Goal: Register for event/course

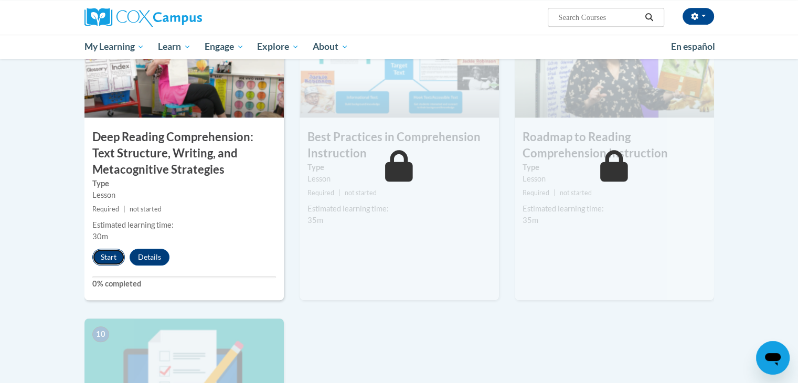
click at [105, 263] on button "Start" at bounding box center [108, 257] width 33 height 17
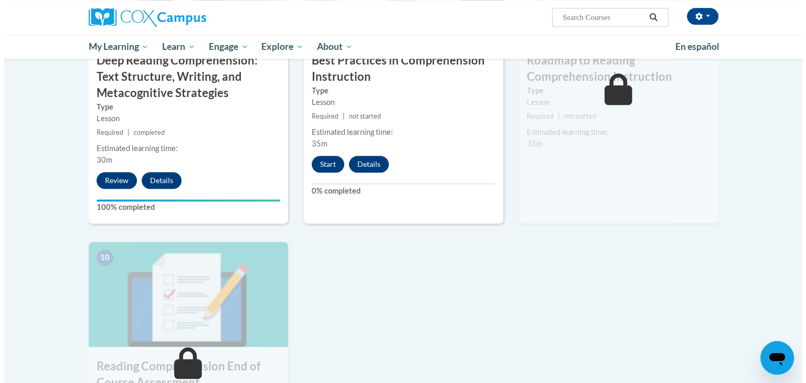
scroll to position [917, 0]
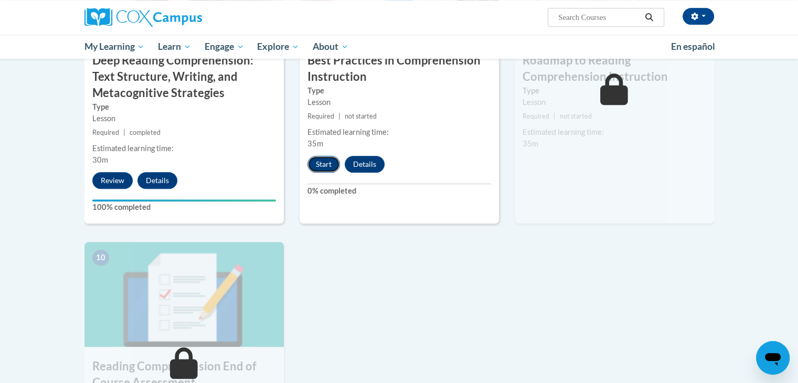
click at [320, 169] on button "Start" at bounding box center [323, 164] width 33 height 17
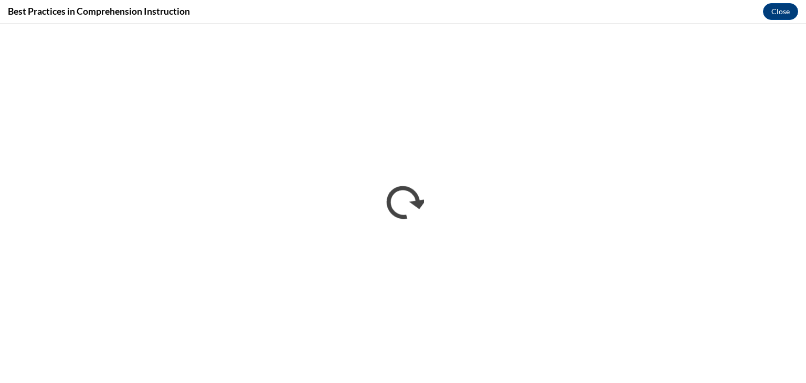
scroll to position [0, 0]
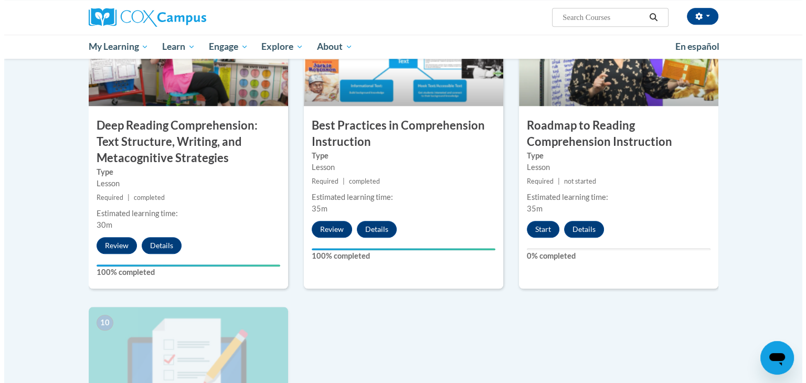
scroll to position [829, 0]
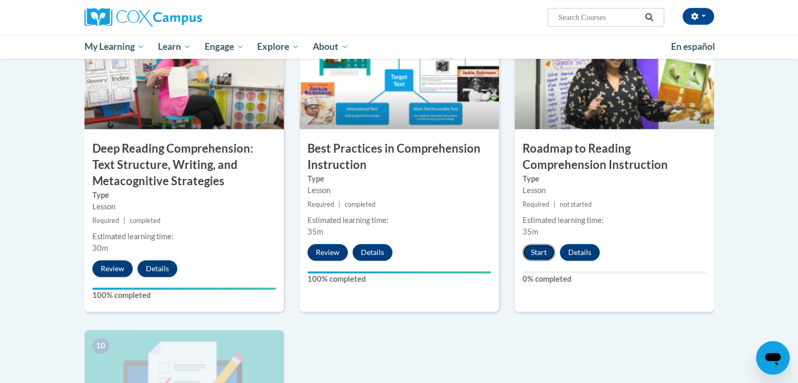
click at [539, 259] on button "Start" at bounding box center [539, 252] width 33 height 17
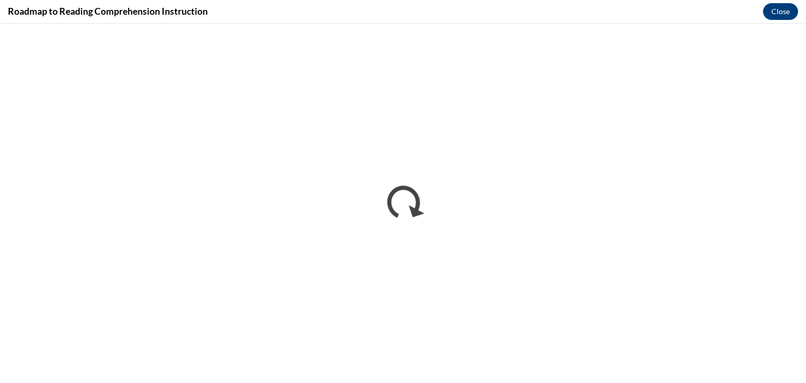
scroll to position [0, 0]
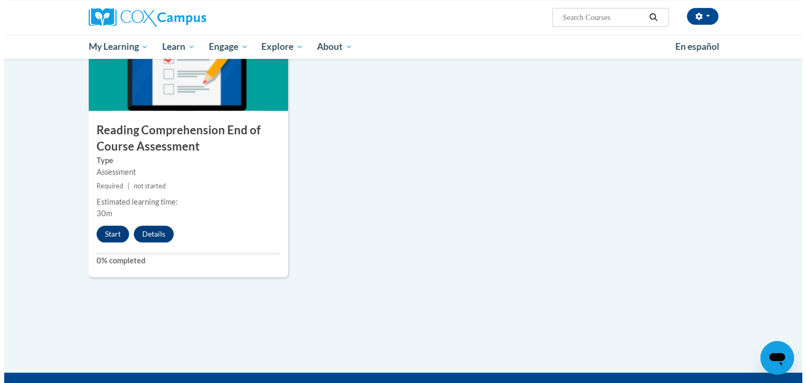
scroll to position [1160, 0]
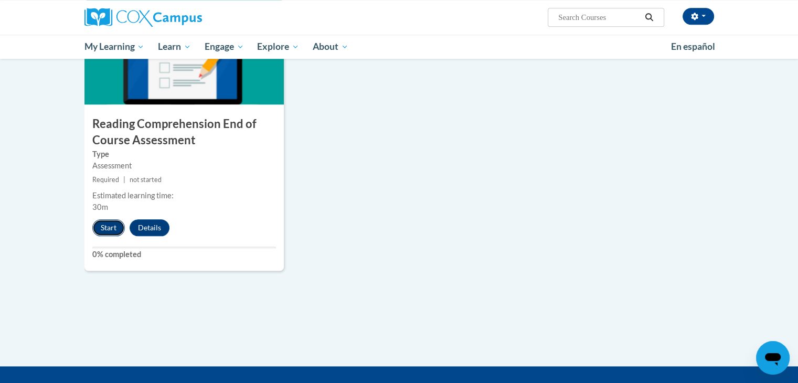
click at [107, 232] on button "Start" at bounding box center [108, 227] width 33 height 17
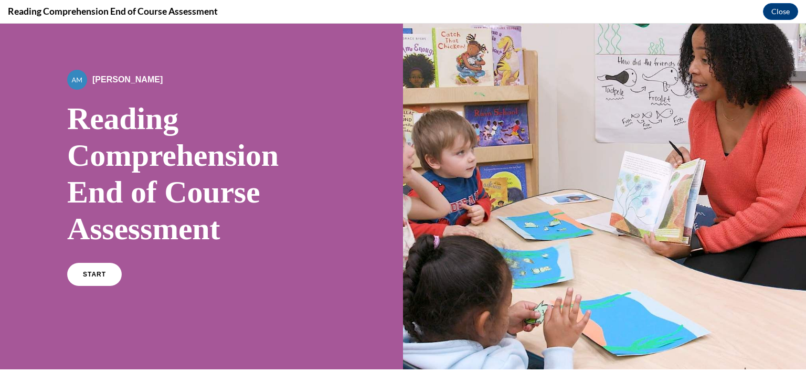
scroll to position [30, 0]
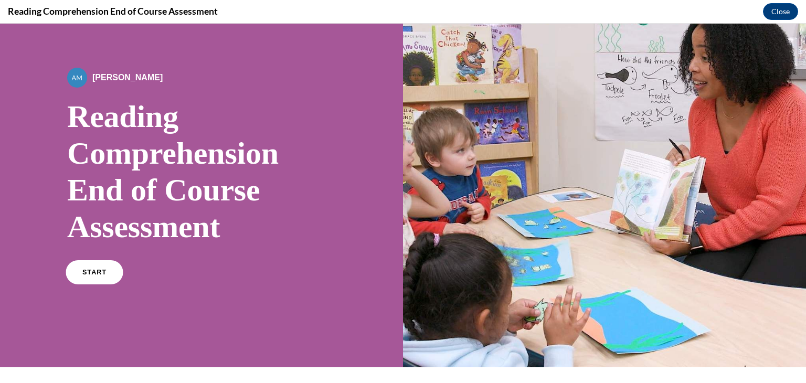
click at [101, 281] on link "START" at bounding box center [94, 272] width 57 height 24
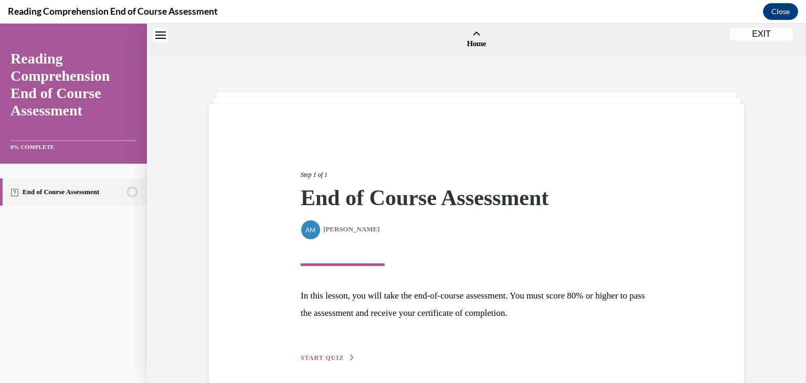
scroll to position [33, 0]
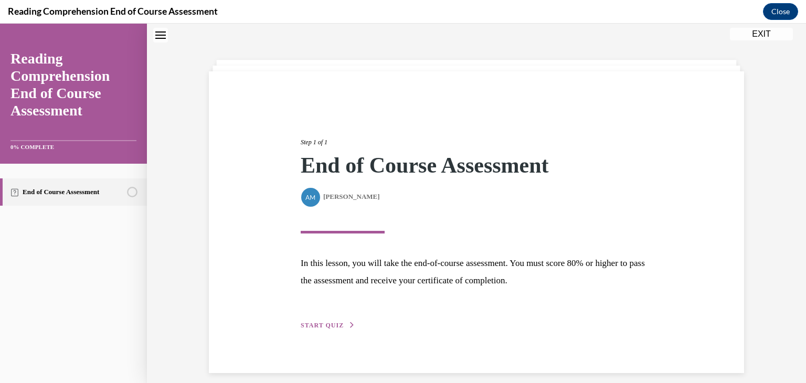
click at [314, 323] on span "START QUIZ" at bounding box center [322, 325] width 43 height 7
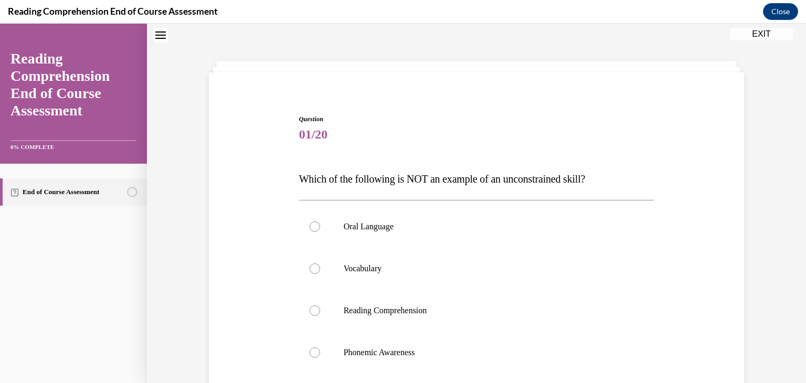
click at [314, 323] on label "Reading Comprehension" at bounding box center [476, 311] width 355 height 42
click at [314, 316] on input "Reading Comprehension" at bounding box center [315, 310] width 10 height 10
radio input "true"
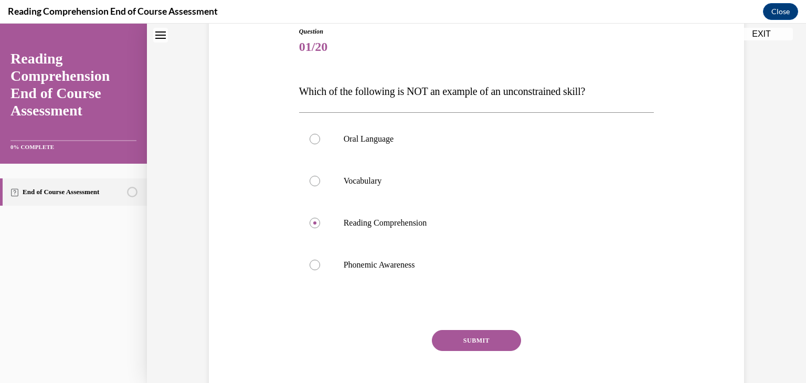
scroll to position [120, 0]
click at [315, 267] on div at bounding box center [315, 264] width 10 height 10
click at [315, 267] on input "Phonemic Awareness" at bounding box center [315, 264] width 10 height 10
radio input "true"
click at [471, 329] on button "SUBMIT" at bounding box center [476, 339] width 89 height 21
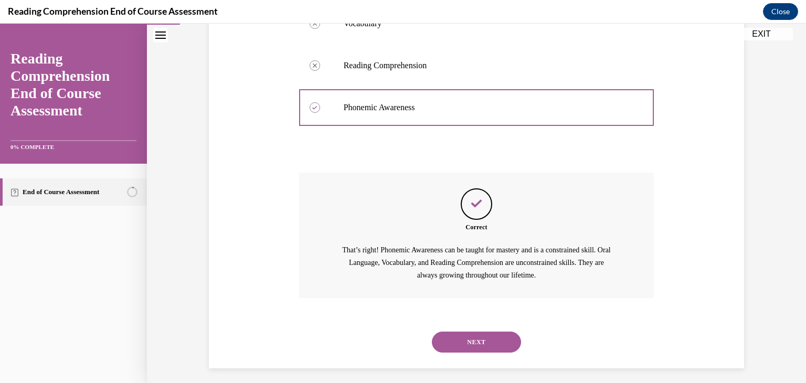
scroll to position [278, 0]
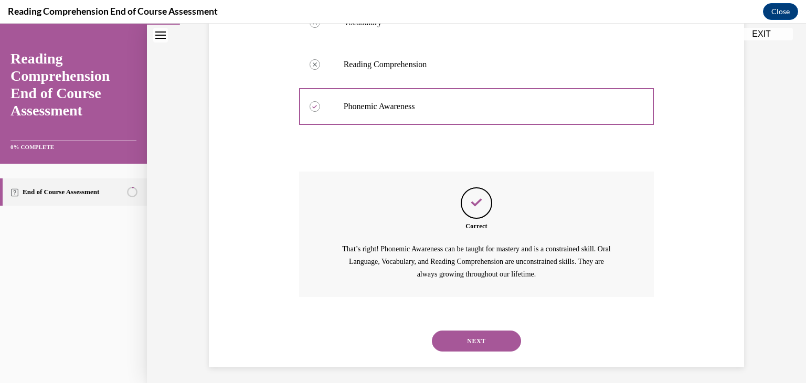
click at [471, 334] on button "NEXT" at bounding box center [476, 341] width 89 height 21
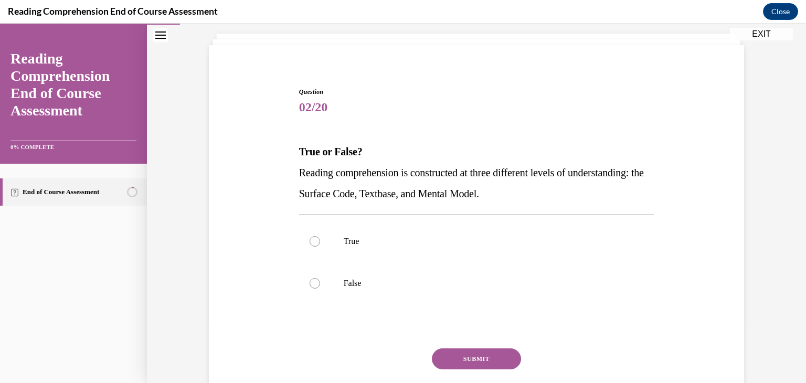
scroll to position [60, 0]
click at [313, 241] on div at bounding box center [315, 240] width 10 height 10
click at [313, 241] on input "True" at bounding box center [315, 240] width 10 height 10
radio input "true"
click at [475, 357] on button "SUBMIT" at bounding box center [476, 357] width 89 height 21
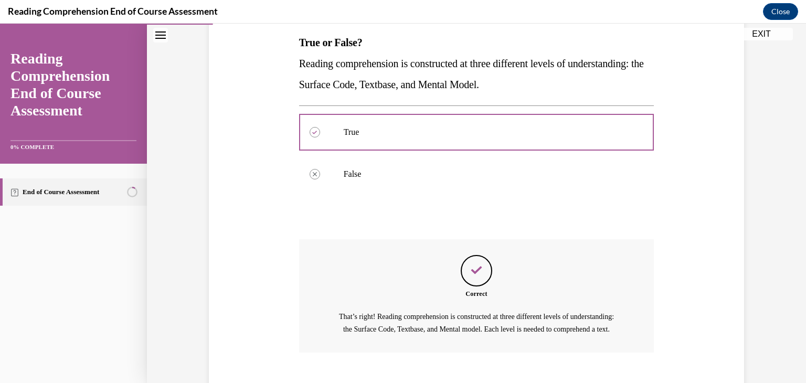
scroll to position [241, 0]
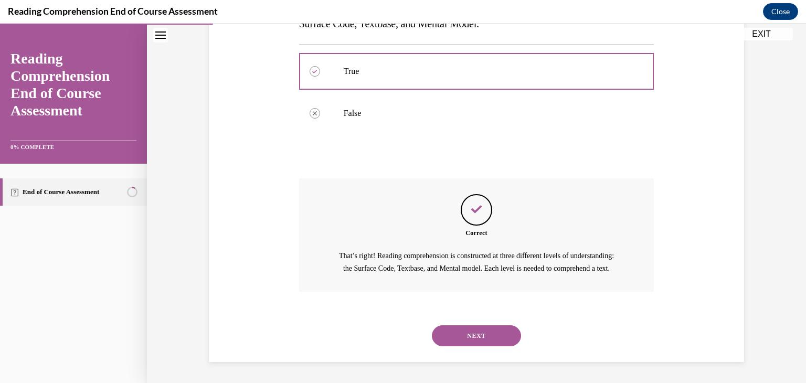
click at [465, 337] on button "NEXT" at bounding box center [476, 335] width 89 height 21
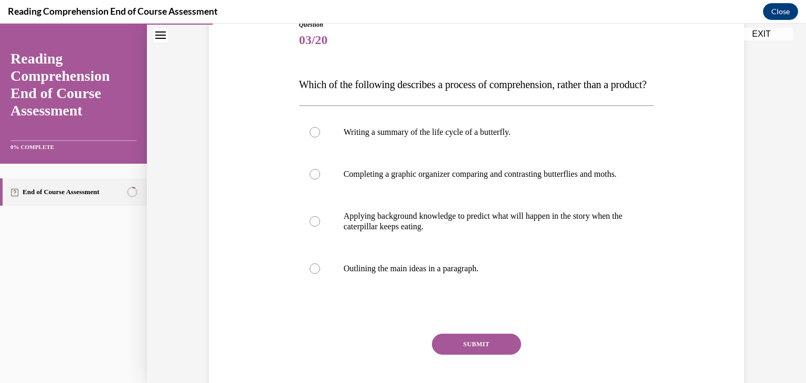
scroll to position [126, 0]
click at [311, 226] on div at bounding box center [315, 221] width 10 height 10
click at [311, 226] on input "Applying background knowledge to predict what will happen in the story when the…" at bounding box center [315, 221] width 10 height 10
radio input "true"
click at [467, 354] on button "SUBMIT" at bounding box center [476, 343] width 89 height 21
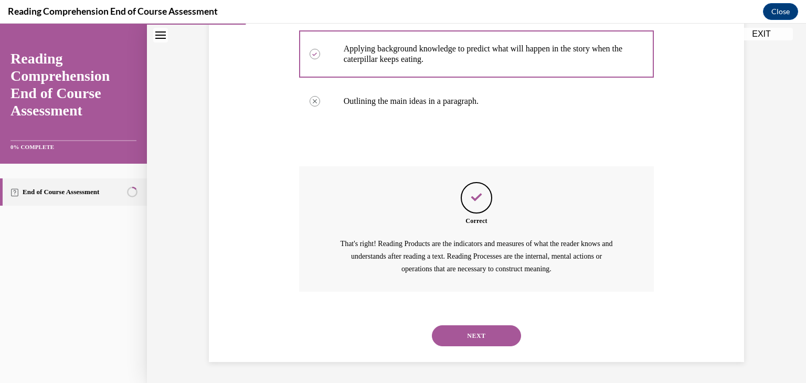
scroll to position [325, 0]
click at [468, 335] on button "NEXT" at bounding box center [476, 335] width 89 height 21
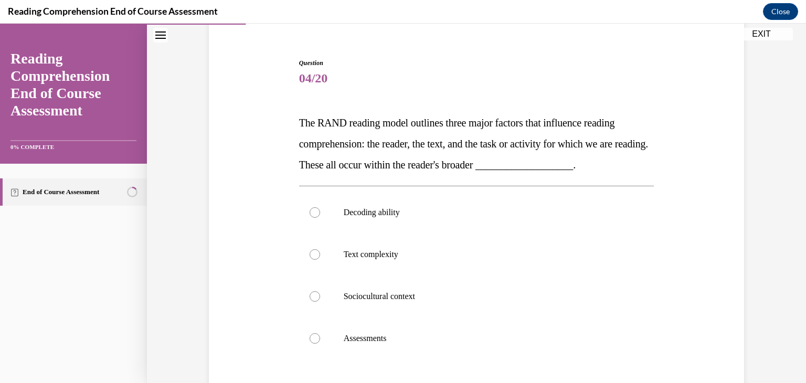
scroll to position [88, 0]
click at [265, 215] on div "Question 04/20 The RAND reading model outlines three major factors that influen…" at bounding box center [476, 257] width 540 height 463
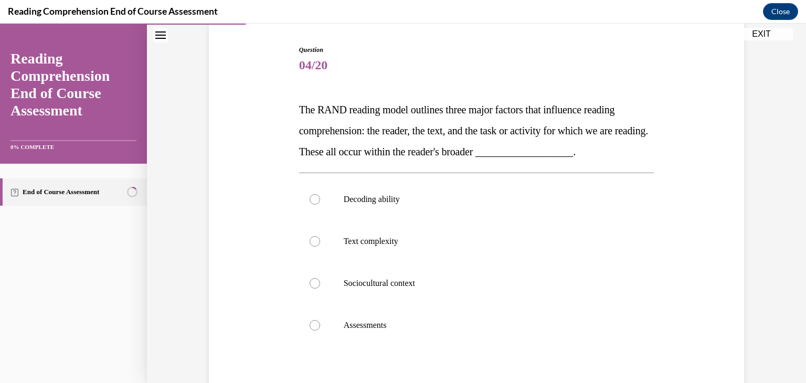
scroll to position [101, 0]
click at [313, 199] on div at bounding box center [315, 199] width 10 height 10
click at [313, 199] on input "Decoding ability" at bounding box center [315, 199] width 10 height 10
radio input "true"
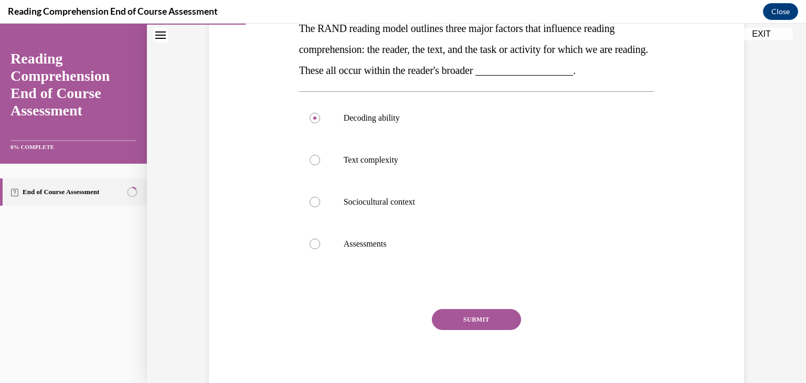
scroll to position [183, 0]
click at [461, 318] on button "SUBMIT" at bounding box center [476, 319] width 89 height 21
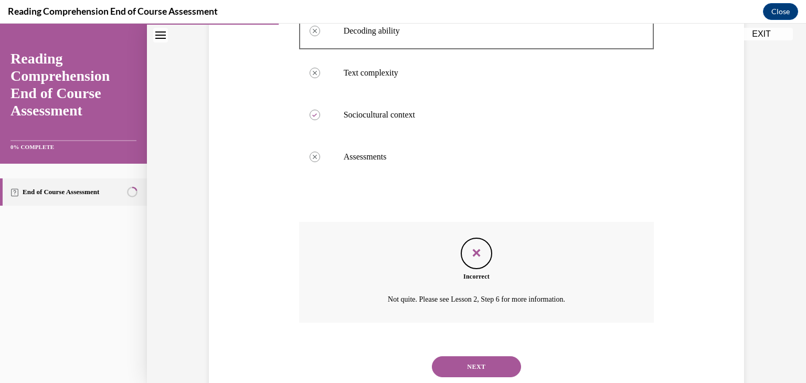
scroll to position [295, 0]
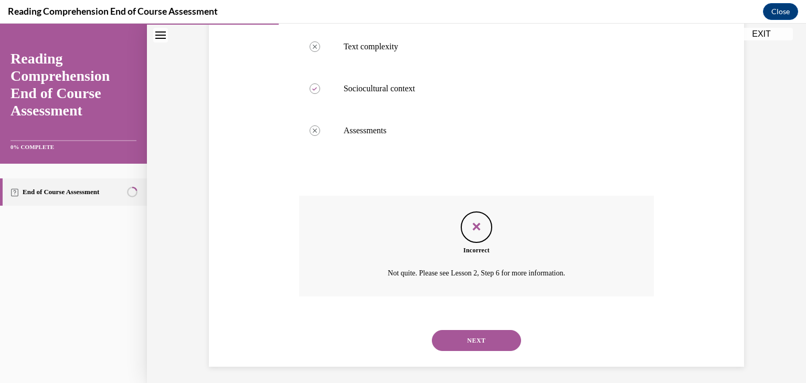
click at [482, 344] on button "NEXT" at bounding box center [476, 340] width 89 height 21
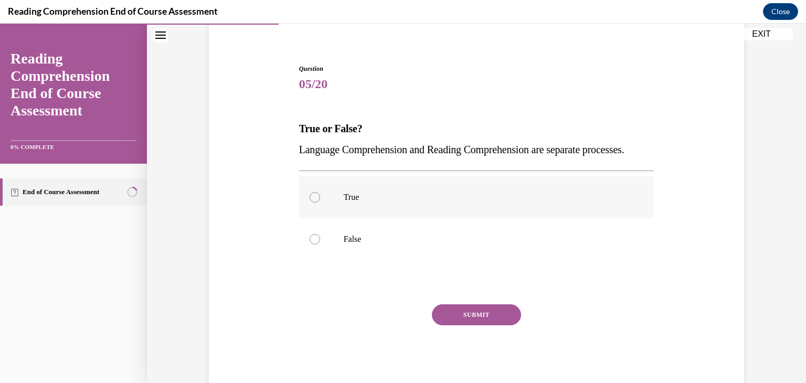
scroll to position [87, 0]
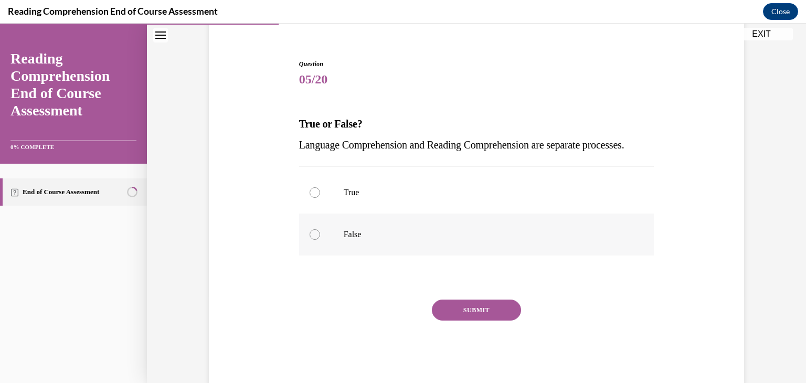
click at [310, 240] on div at bounding box center [315, 234] width 10 height 10
click at [310, 240] on input "False" at bounding box center [315, 234] width 10 height 10
radio input "true"
click at [479, 321] on button "SUBMIT" at bounding box center [476, 310] width 89 height 21
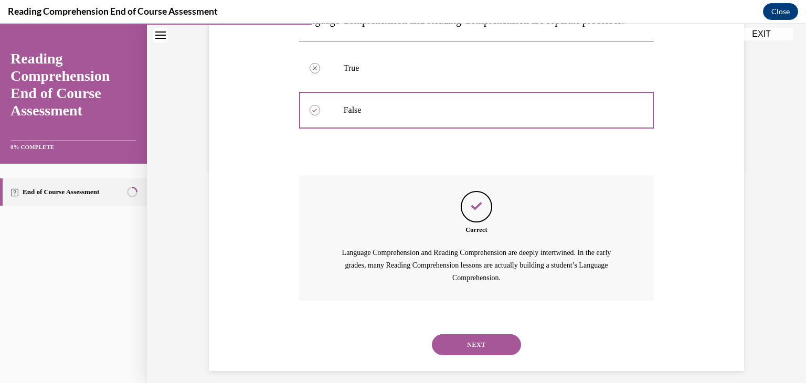
scroll to position [241, 0]
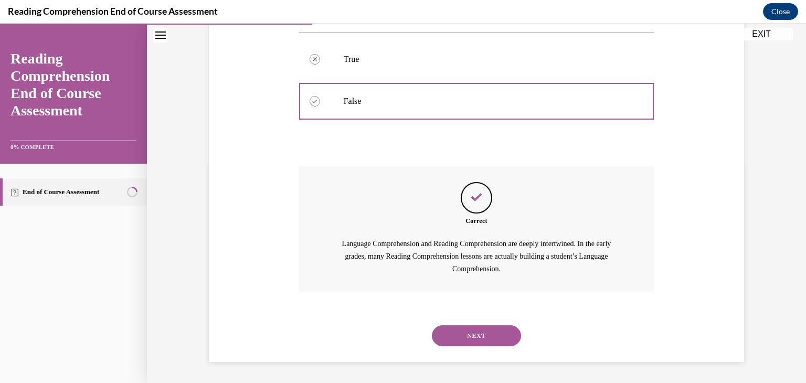
click at [474, 337] on button "NEXT" at bounding box center [476, 335] width 89 height 21
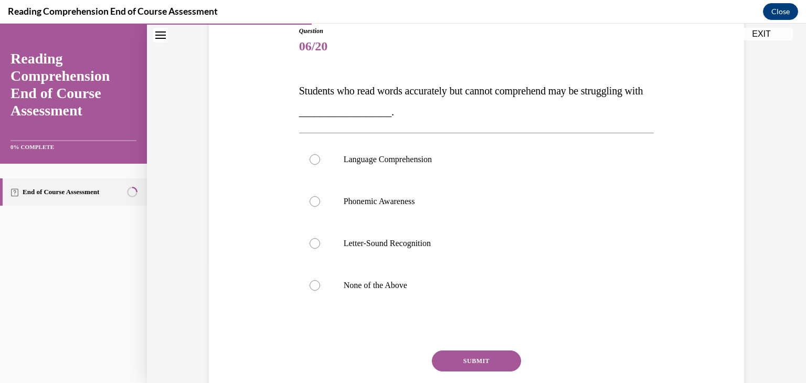
scroll to position [124, 0]
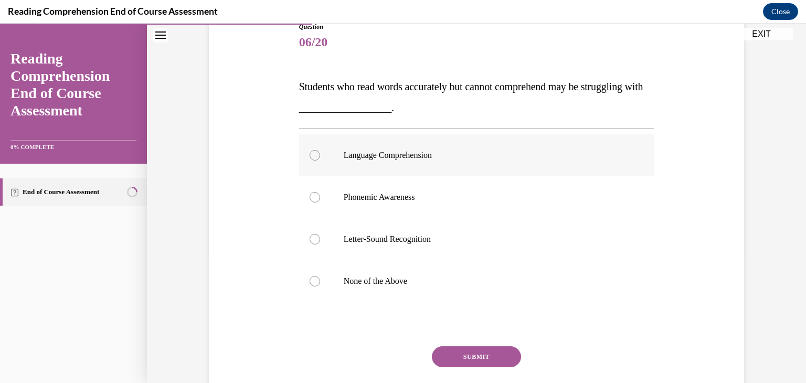
click at [310, 158] on div at bounding box center [315, 155] width 10 height 10
click at [310, 158] on input "Language Comprehension" at bounding box center [315, 155] width 10 height 10
radio input "true"
click at [470, 360] on button "SUBMIT" at bounding box center [476, 356] width 89 height 21
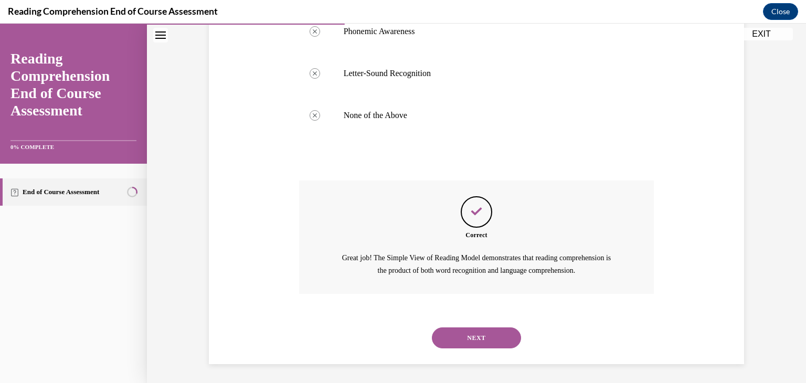
scroll to position [292, 0]
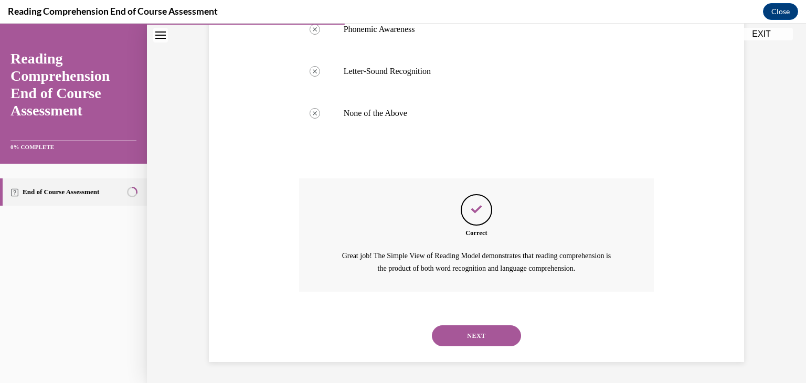
click at [471, 322] on div "NEXT" at bounding box center [476, 336] width 355 height 42
click at [471, 333] on button "NEXT" at bounding box center [476, 335] width 89 height 21
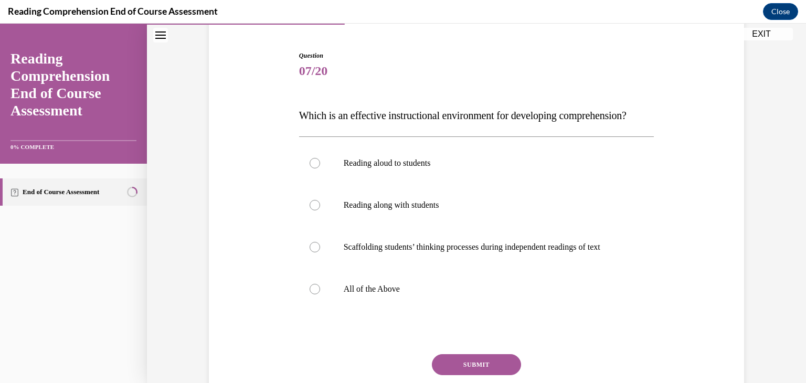
scroll to position [96, 0]
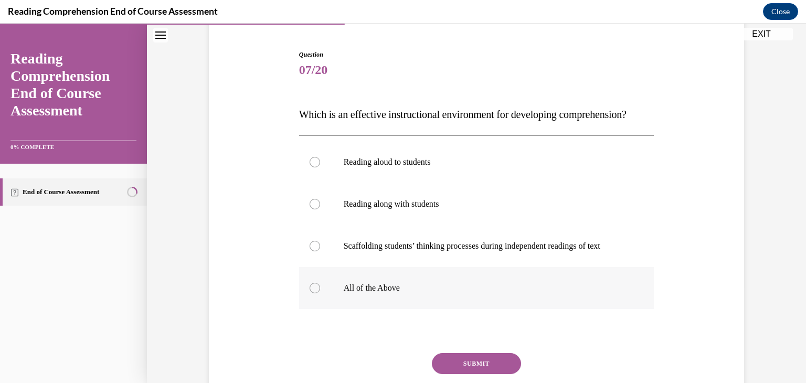
click at [311, 293] on div at bounding box center [315, 288] width 10 height 10
click at [311, 293] on input "All of the Above" at bounding box center [315, 288] width 10 height 10
radio input "true"
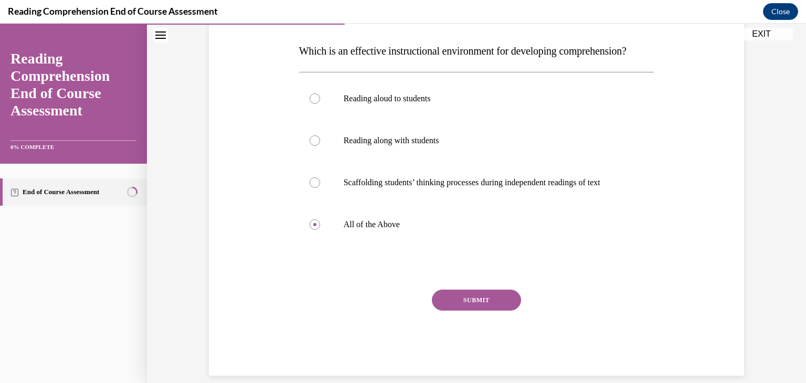
click at [471, 311] on button "SUBMIT" at bounding box center [476, 300] width 89 height 21
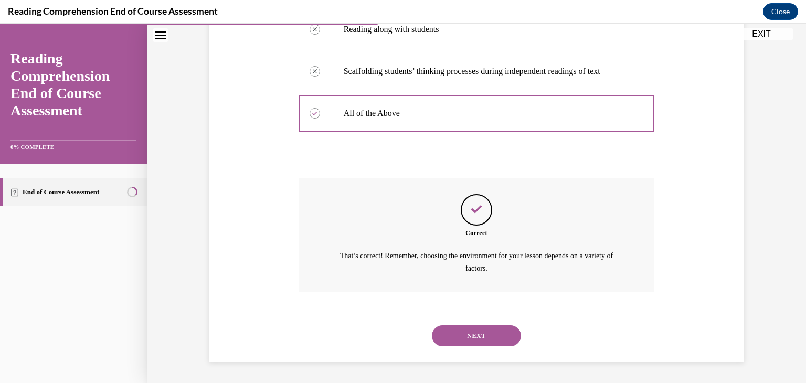
scroll to position [288, 0]
click at [471, 332] on button "NEXT" at bounding box center [476, 335] width 89 height 21
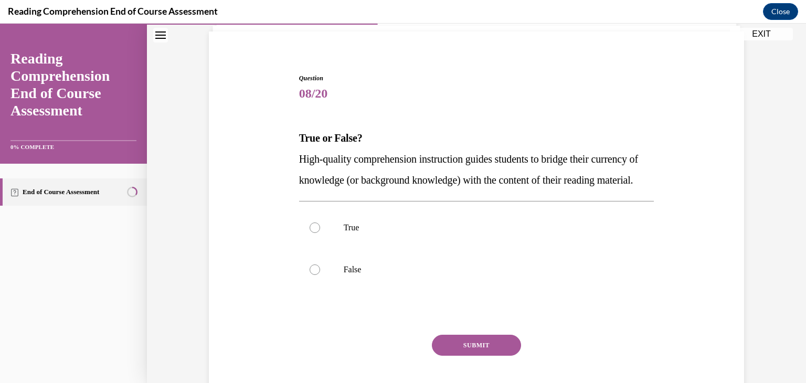
scroll to position [73, 0]
click at [312, 232] on div at bounding box center [315, 226] width 10 height 10
click at [312, 232] on input "True" at bounding box center [315, 226] width 10 height 10
radio input "true"
click at [471, 355] on button "SUBMIT" at bounding box center [476, 344] width 89 height 21
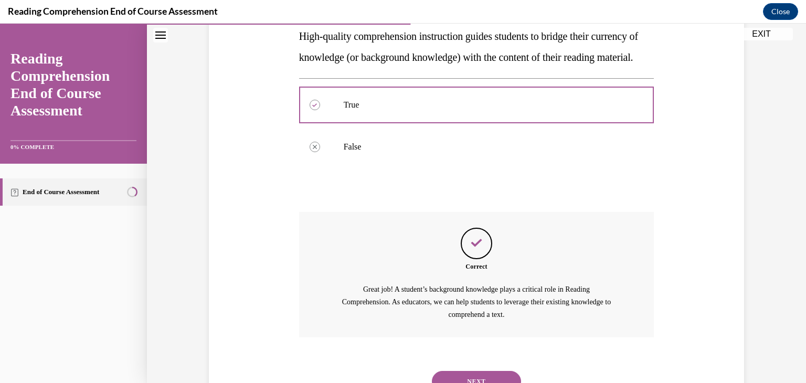
scroll to position [257, 0]
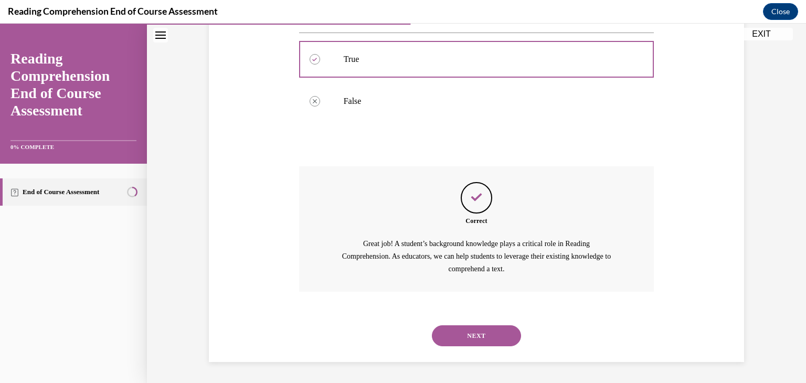
click at [475, 336] on button "NEXT" at bounding box center [476, 335] width 89 height 21
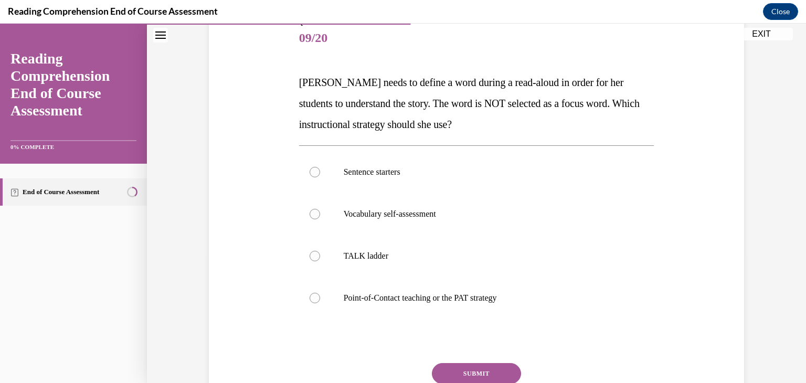
scroll to position [129, 0]
click at [311, 299] on div at bounding box center [315, 297] width 10 height 10
click at [311, 299] on input "Point-of-Contact teaching or the PAT strategy" at bounding box center [315, 297] width 10 height 10
radio input "true"
click at [488, 376] on button "SUBMIT" at bounding box center [476, 373] width 89 height 21
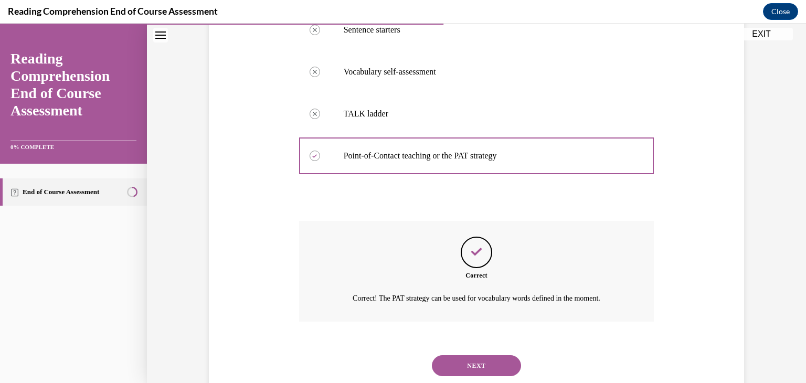
scroll to position [300, 0]
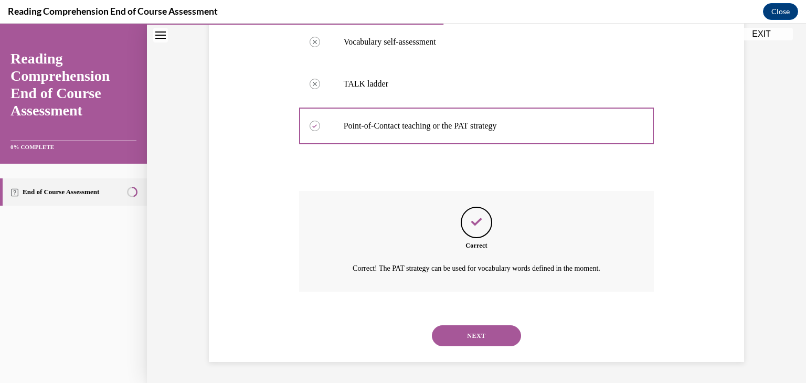
click at [473, 330] on button "NEXT" at bounding box center [476, 335] width 89 height 21
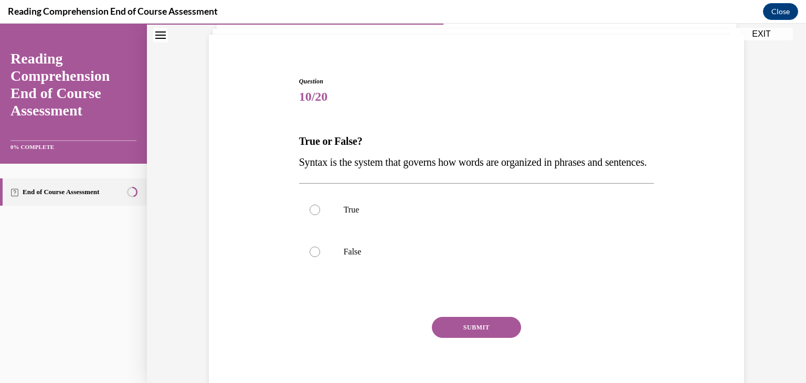
scroll to position [69, 0]
click at [313, 215] on div at bounding box center [315, 210] width 10 height 10
click at [313, 215] on input "True" at bounding box center [315, 210] width 10 height 10
radio input "true"
click at [485, 338] on button "SUBMIT" at bounding box center [476, 327] width 89 height 21
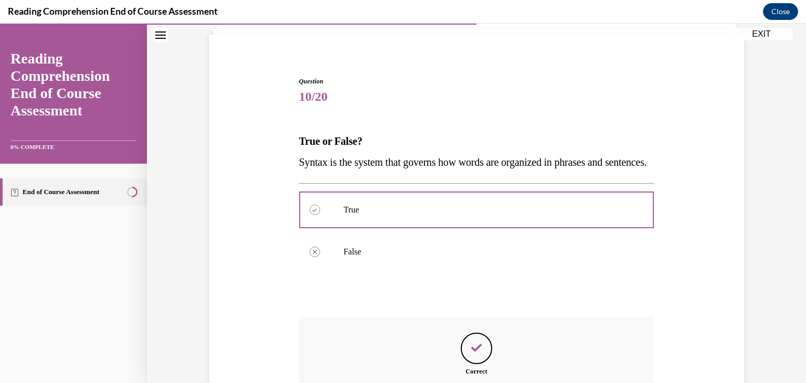
scroll to position [229, 0]
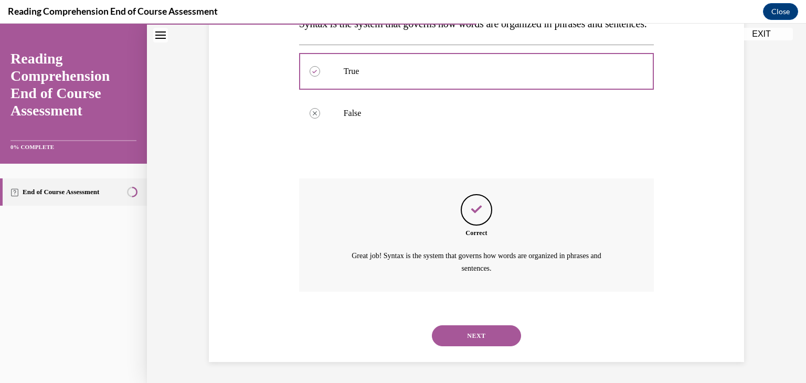
click at [485, 343] on button "NEXT" at bounding box center [476, 335] width 89 height 21
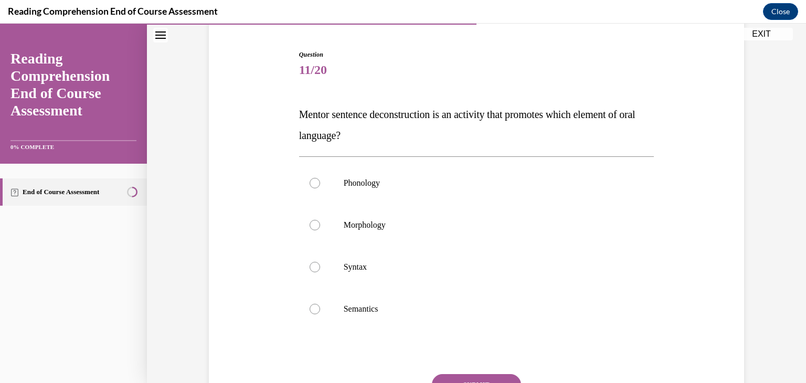
scroll to position [103, 0]
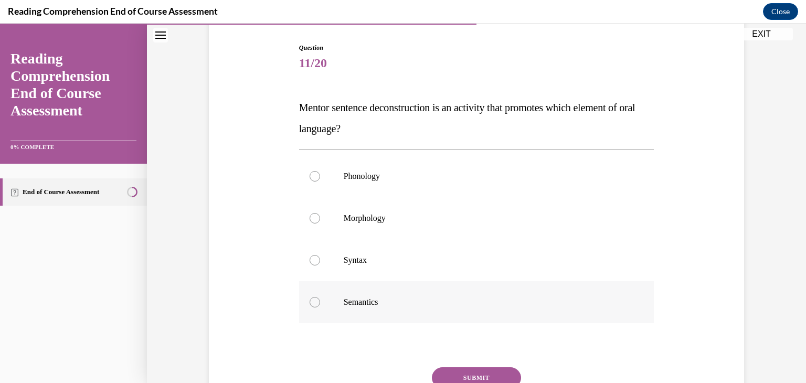
click at [310, 303] on div at bounding box center [315, 302] width 10 height 10
click at [310, 303] on input "Semantics" at bounding box center [315, 302] width 10 height 10
radio input "true"
click at [468, 376] on button "SUBMIT" at bounding box center [476, 377] width 89 height 21
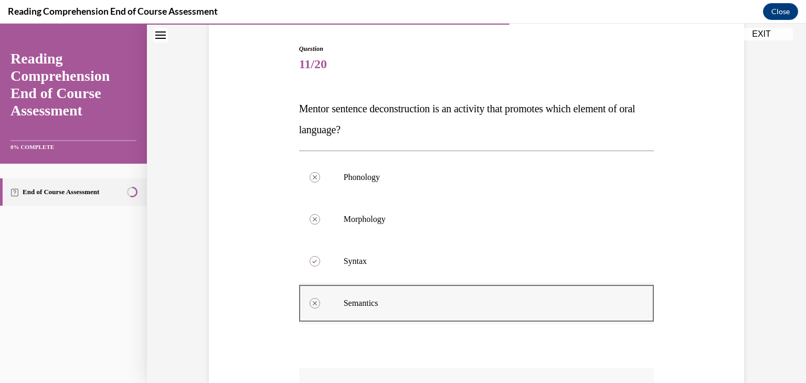
scroll to position [100, 0]
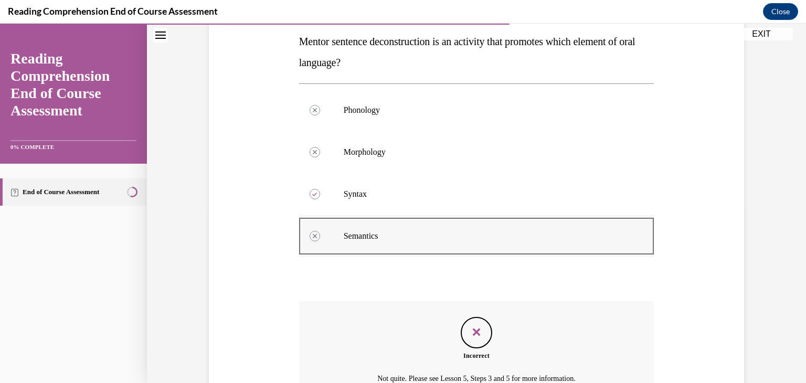
click at [509, 309] on div "Incorrect Not quite. Please see Lesson 5, Steps 3 and 5 for more information." at bounding box center [476, 351] width 355 height 101
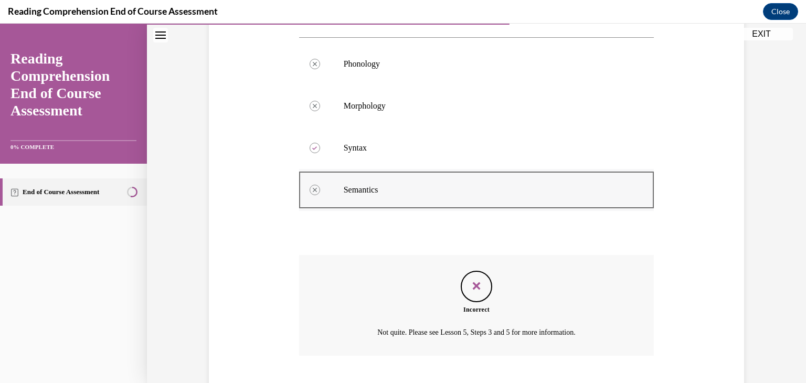
scroll to position [279, 0]
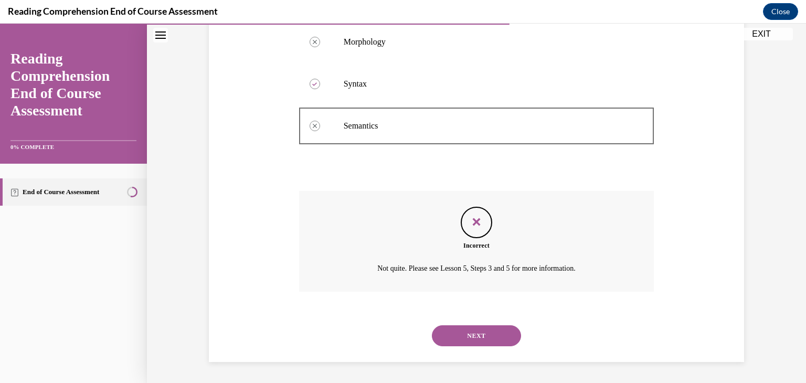
click at [476, 334] on button "NEXT" at bounding box center [476, 335] width 89 height 21
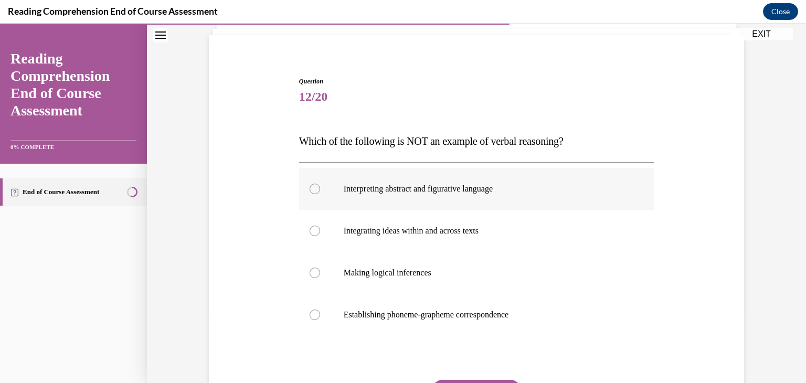
scroll to position [88, 0]
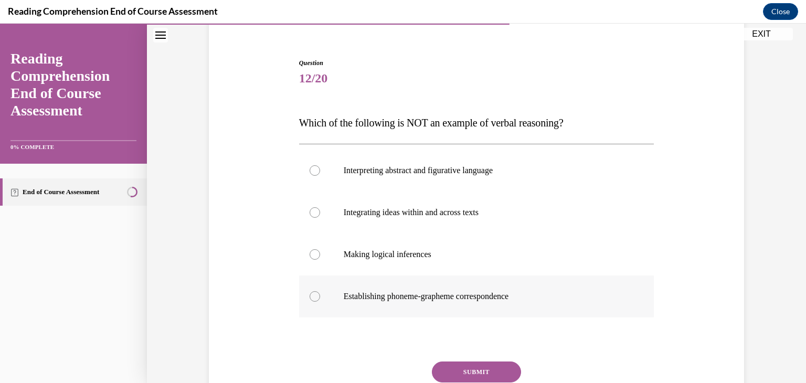
click at [313, 296] on div at bounding box center [315, 296] width 10 height 10
click at [313, 296] on input "Establishing phoneme-grapheme correspondence" at bounding box center [315, 296] width 10 height 10
radio input "true"
click at [475, 374] on button "SUBMIT" at bounding box center [476, 371] width 89 height 21
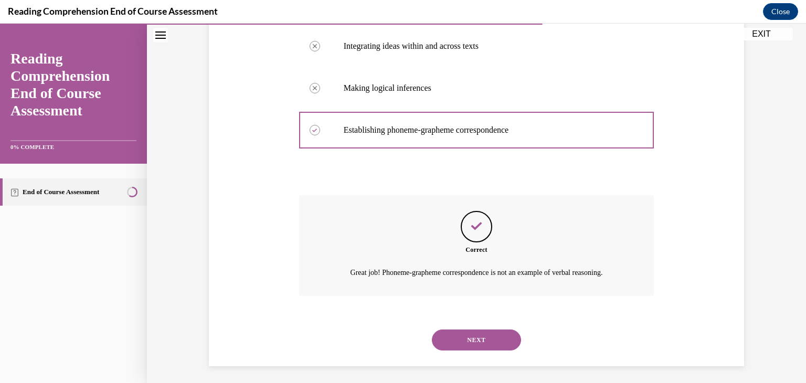
scroll to position [258, 0]
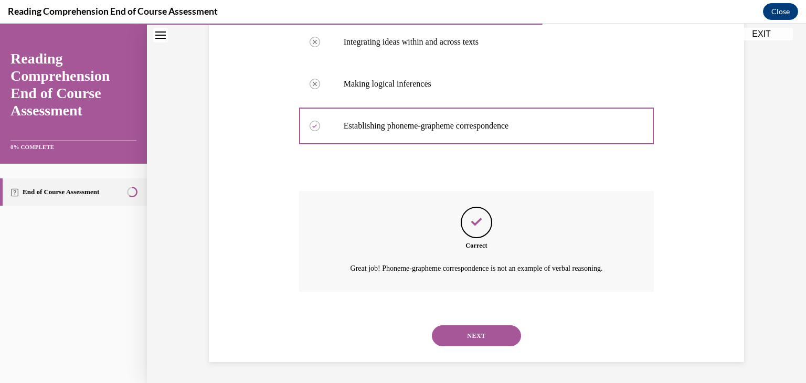
click at [463, 335] on button "NEXT" at bounding box center [476, 335] width 89 height 21
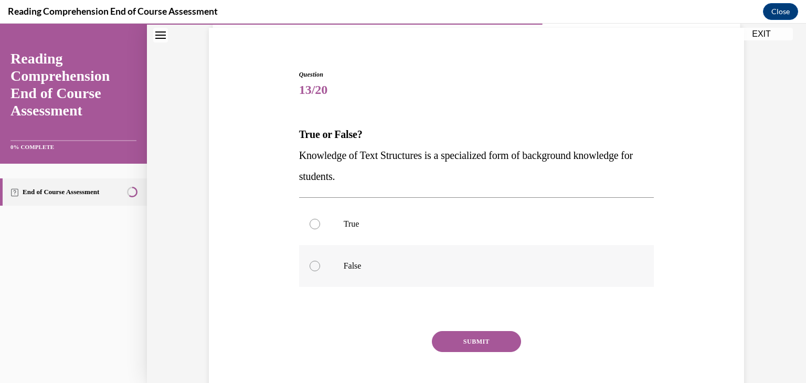
scroll to position [77, 0]
click at [314, 223] on div at bounding box center [315, 223] width 10 height 10
click at [314, 223] on input "True" at bounding box center [315, 223] width 10 height 10
radio input "true"
click at [472, 345] on button "SUBMIT" at bounding box center [476, 340] width 89 height 21
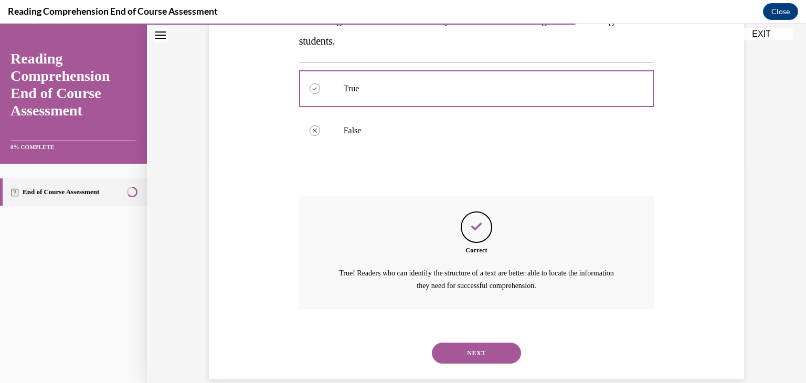
click at [472, 345] on button "NEXT" at bounding box center [476, 353] width 89 height 21
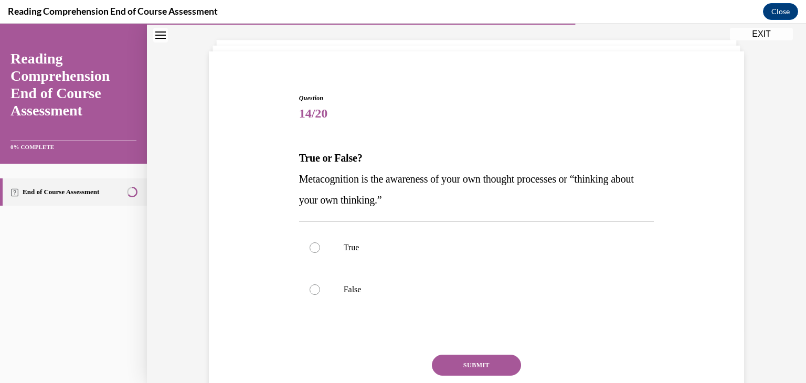
scroll to position [58, 0]
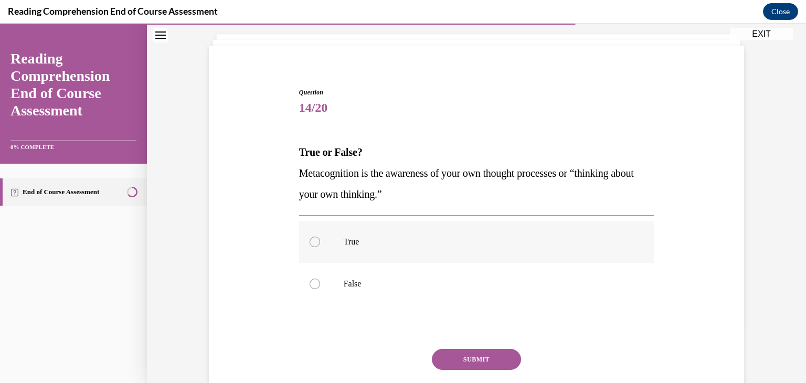
click at [310, 238] on div at bounding box center [315, 242] width 10 height 10
click at [310, 238] on input "True" at bounding box center [315, 242] width 10 height 10
radio input "true"
click at [464, 361] on button "SUBMIT" at bounding box center [476, 359] width 89 height 21
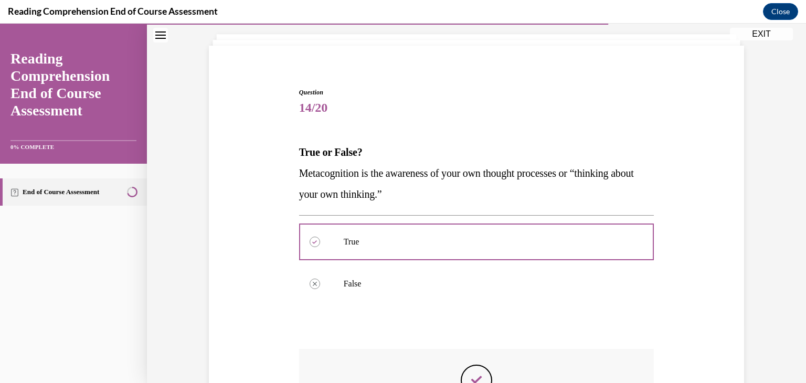
scroll to position [229, 0]
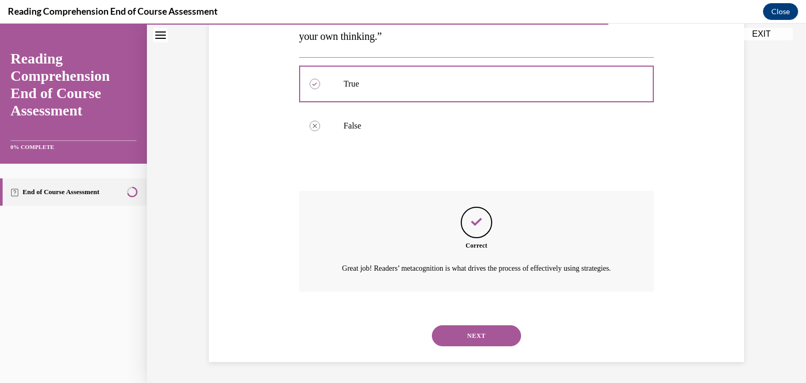
click at [477, 336] on button "NEXT" at bounding box center [476, 335] width 89 height 21
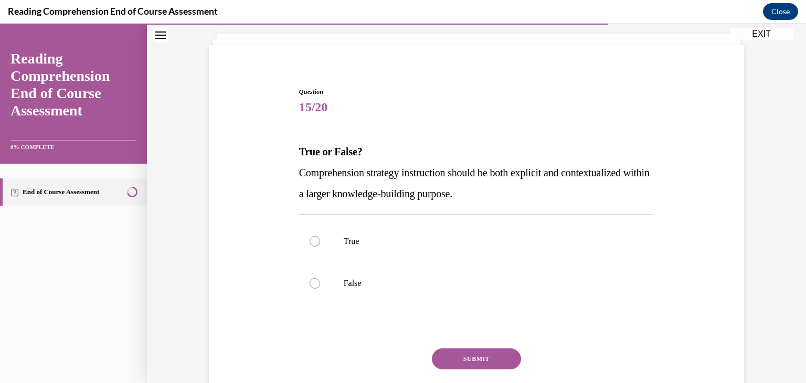
scroll to position [63, 0]
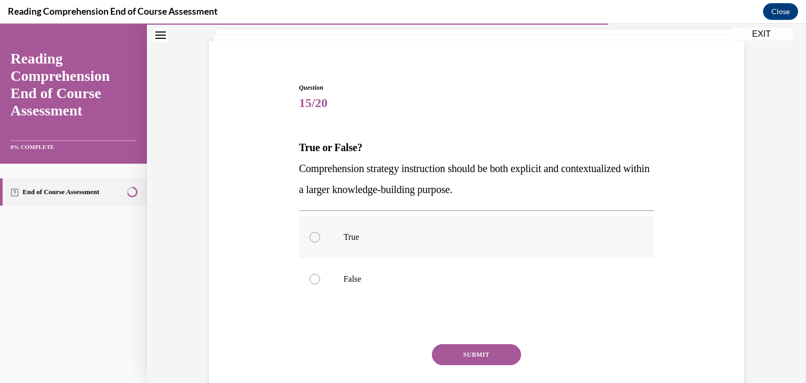
click at [312, 238] on div at bounding box center [315, 237] width 10 height 10
click at [312, 238] on input "True" at bounding box center [315, 237] width 10 height 10
radio input "true"
click at [477, 344] on button "SUBMIT" at bounding box center [476, 354] width 89 height 21
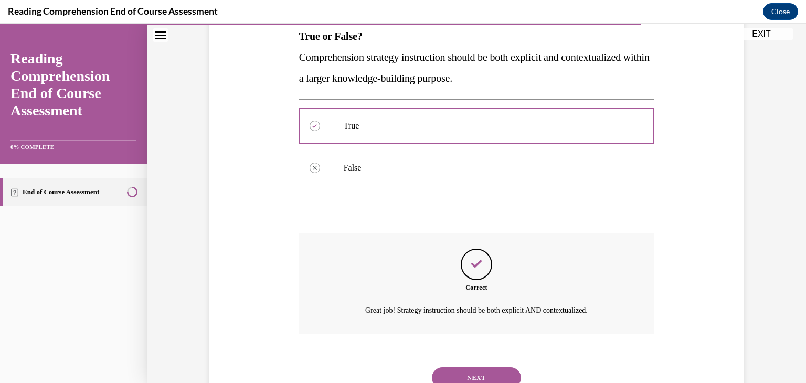
scroll to position [216, 0]
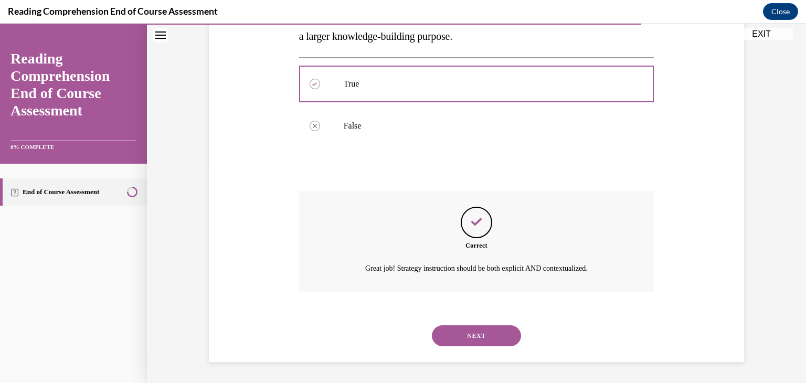
click at [477, 344] on button "NEXT" at bounding box center [476, 335] width 89 height 21
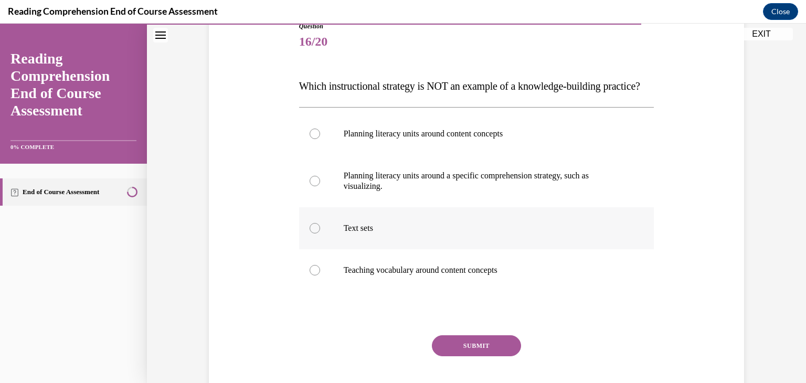
scroll to position [126, 0]
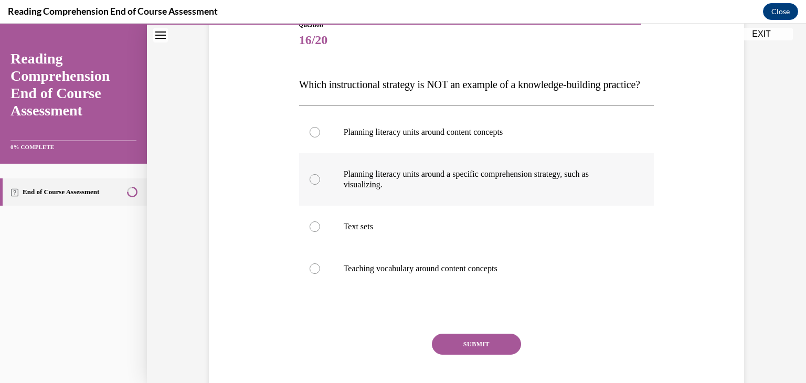
click at [310, 185] on div at bounding box center [315, 179] width 10 height 10
click at [310, 185] on input "Planning literacy units around a specific comprehension strategy, such as visua…" at bounding box center [315, 179] width 10 height 10
radio input "true"
click at [473, 355] on button "SUBMIT" at bounding box center [476, 344] width 89 height 21
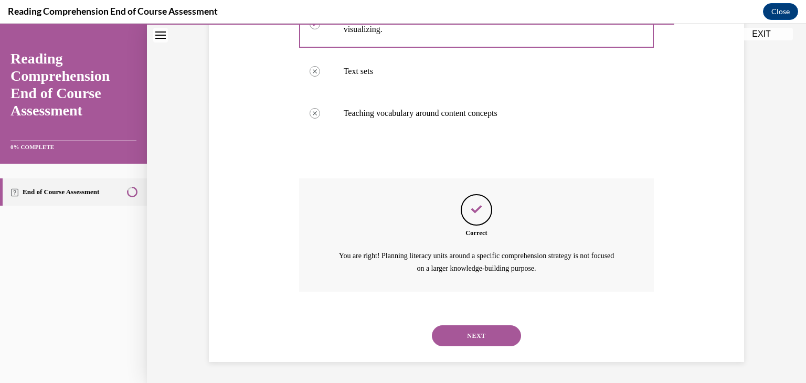
click at [475, 339] on button "NEXT" at bounding box center [476, 335] width 89 height 21
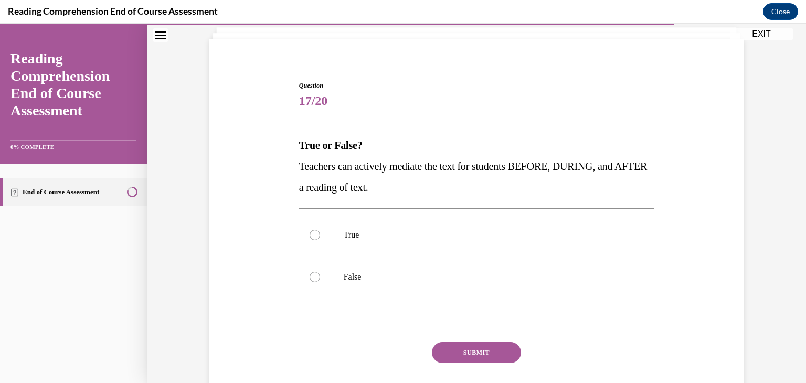
scroll to position [87, 0]
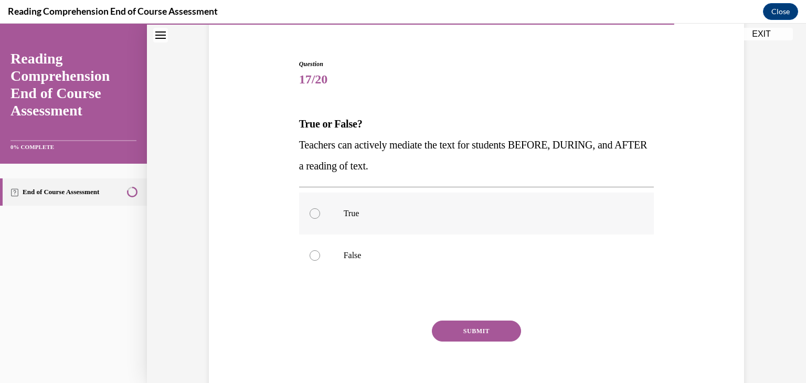
click at [310, 214] on div at bounding box center [315, 213] width 10 height 10
click at [310, 214] on input "True" at bounding box center [315, 213] width 10 height 10
radio input "true"
click at [471, 333] on button "SUBMIT" at bounding box center [476, 331] width 89 height 21
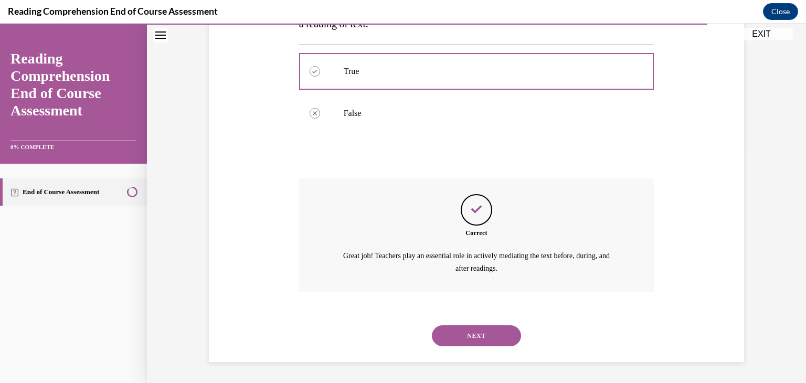
click at [471, 333] on button "NEXT" at bounding box center [476, 335] width 89 height 21
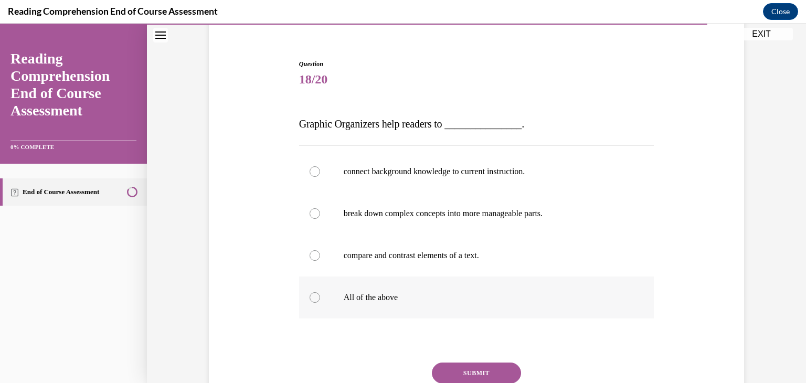
click at [314, 304] on label "All of the above" at bounding box center [476, 298] width 355 height 42
click at [314, 303] on input "All of the above" at bounding box center [315, 297] width 10 height 10
radio input "true"
click at [466, 374] on button "SUBMIT" at bounding box center [476, 373] width 89 height 21
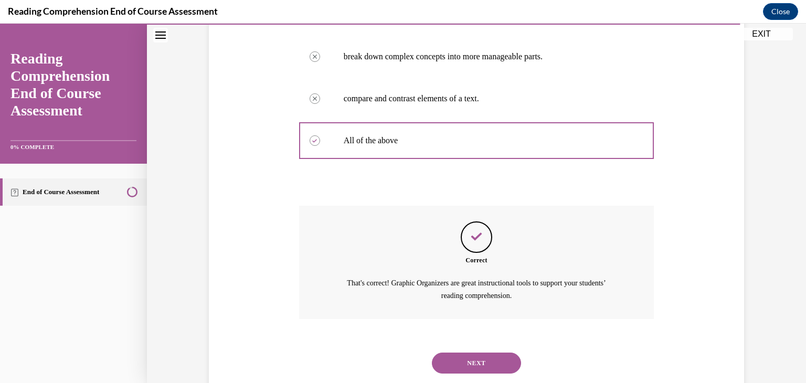
scroll to position [271, 0]
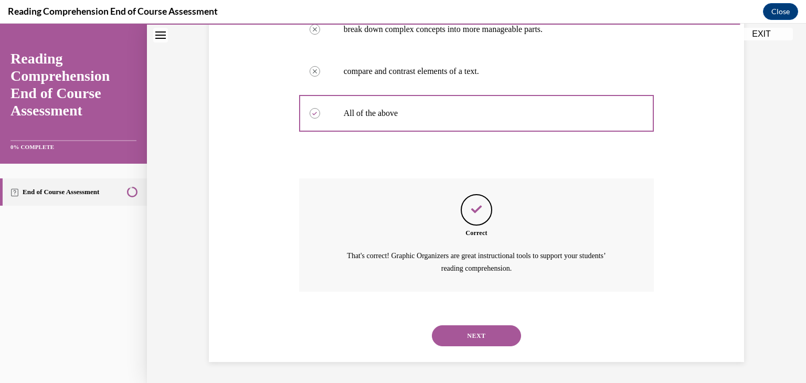
click at [464, 338] on button "NEXT" at bounding box center [476, 335] width 89 height 21
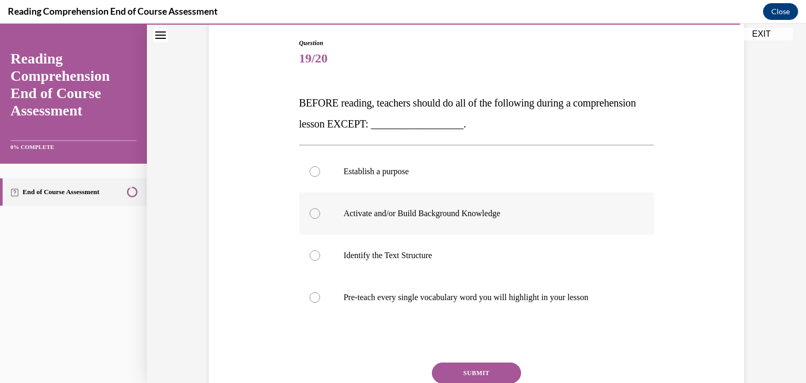
scroll to position [111, 0]
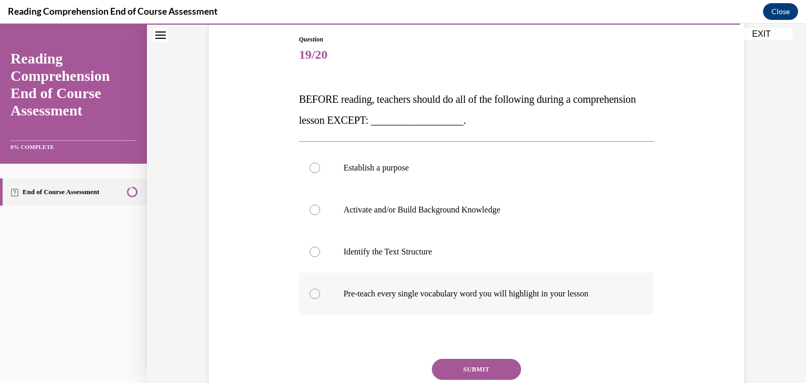
click at [311, 294] on div at bounding box center [315, 294] width 10 height 10
click at [311, 294] on input "Pre-teach every single vocabulary word you will highlight in your lesson" at bounding box center [315, 294] width 10 height 10
radio input "true"
click at [471, 371] on button "SUBMIT" at bounding box center [476, 369] width 89 height 21
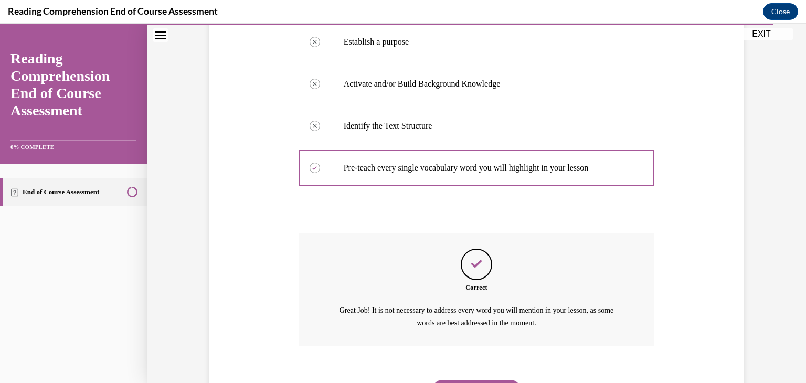
scroll to position [292, 0]
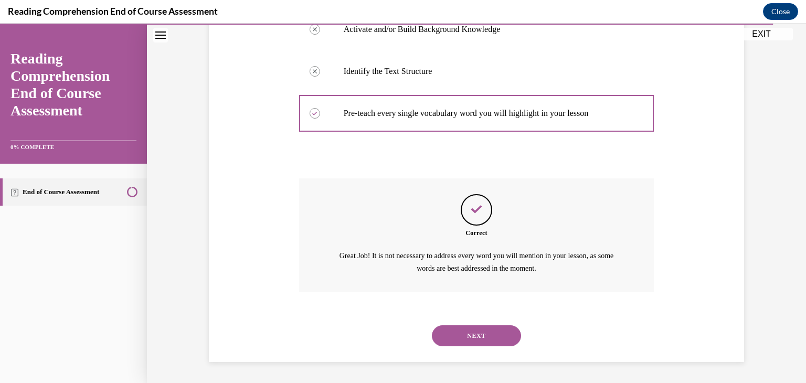
click at [478, 334] on button "NEXT" at bounding box center [476, 335] width 89 height 21
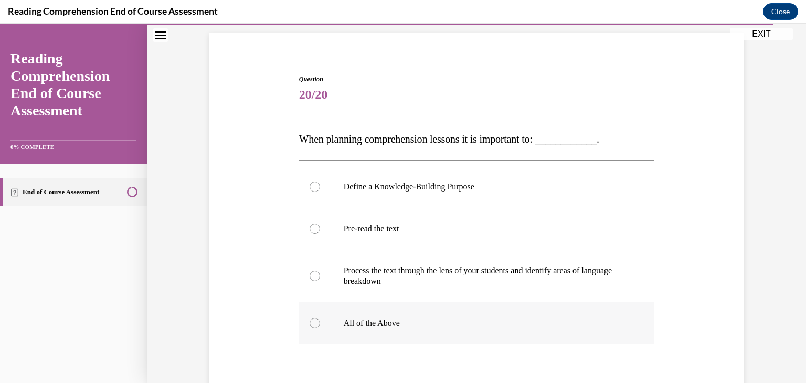
scroll to position [108, 0]
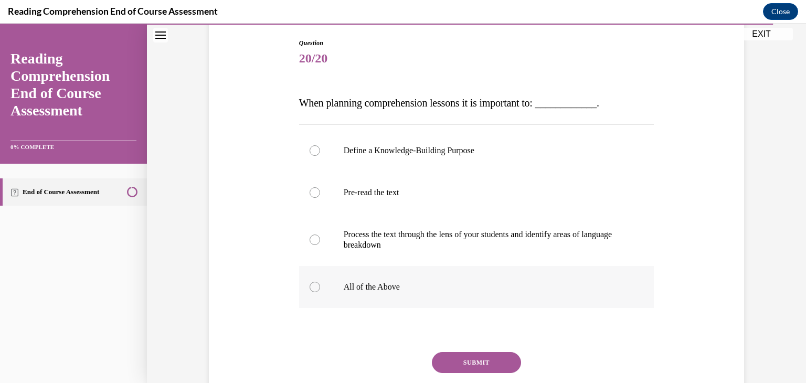
click at [310, 284] on div at bounding box center [315, 287] width 10 height 10
click at [310, 284] on input "All of the Above" at bounding box center [315, 287] width 10 height 10
radio input "true"
click at [471, 359] on button "SUBMIT" at bounding box center [476, 362] width 89 height 21
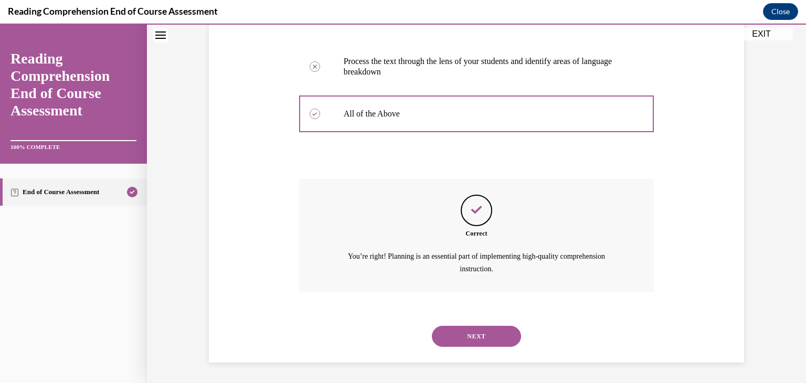
scroll to position [281, 0]
click at [468, 332] on button "NEXT" at bounding box center [476, 335] width 89 height 21
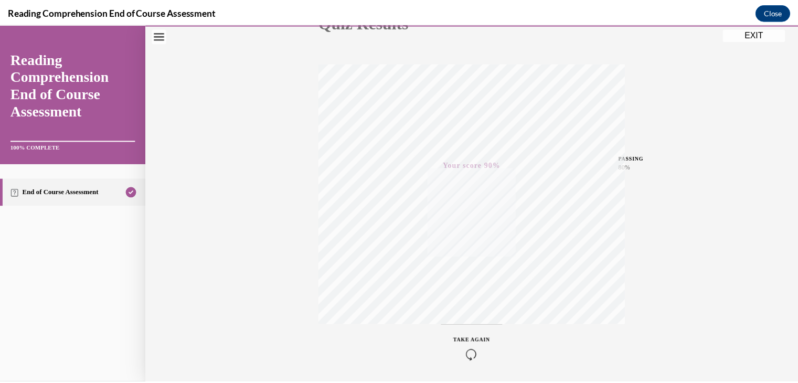
scroll to position [178, 0]
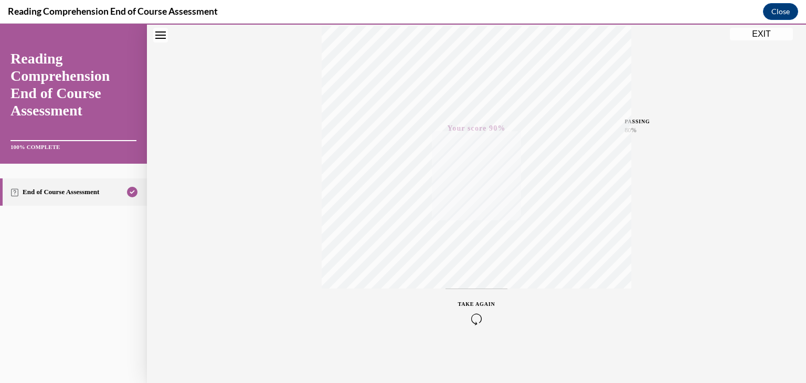
click at [763, 31] on button "EXIT" at bounding box center [761, 34] width 63 height 13
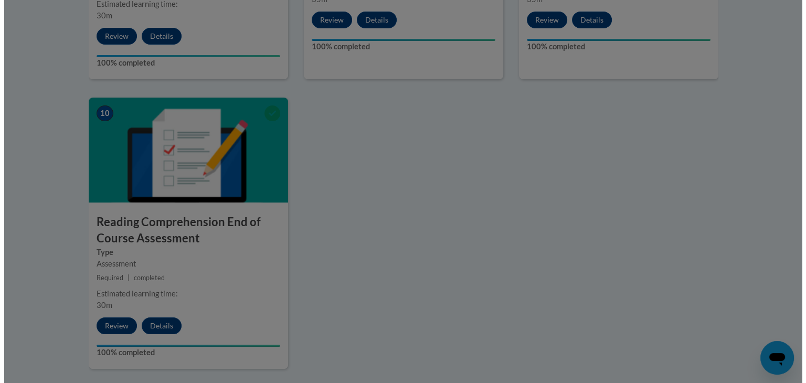
scroll to position [1056, 0]
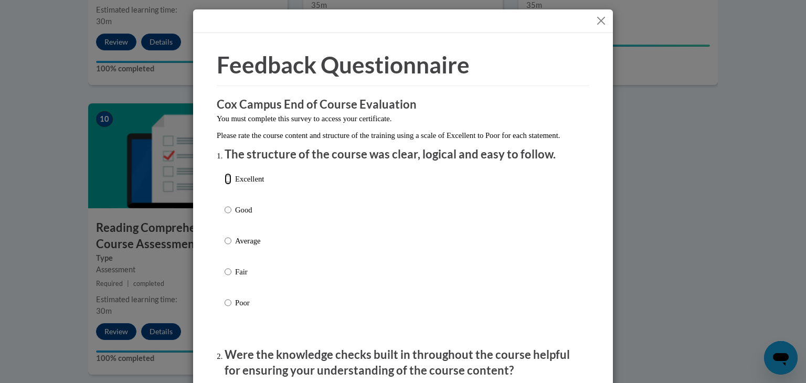
click at [225, 185] on input "Excellent" at bounding box center [228, 179] width 7 height 12
radio input "true"
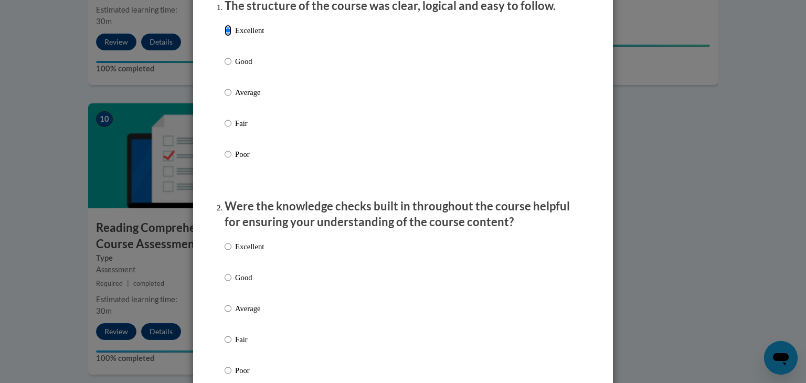
scroll to position [164, 0]
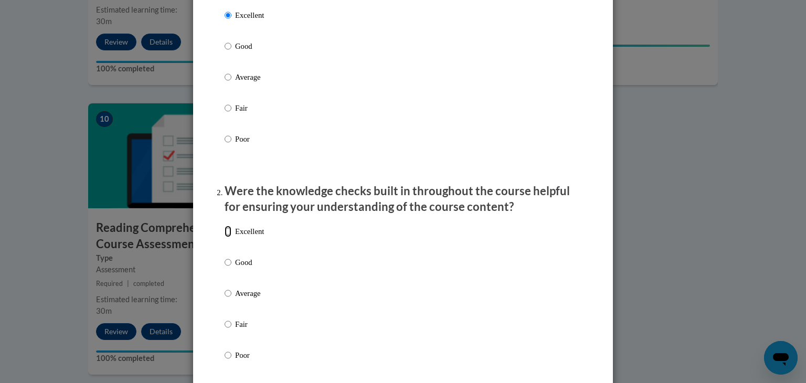
click at [226, 237] on input "Excellent" at bounding box center [228, 232] width 7 height 12
radio input "true"
click at [226, 237] on input "Excellent" at bounding box center [228, 232] width 7 height 12
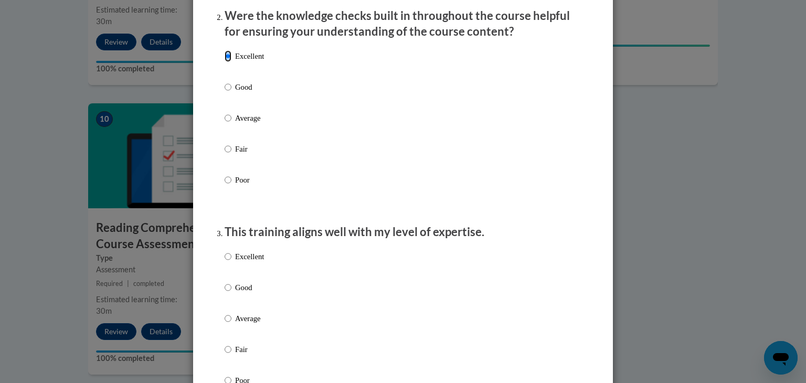
scroll to position [341, 0]
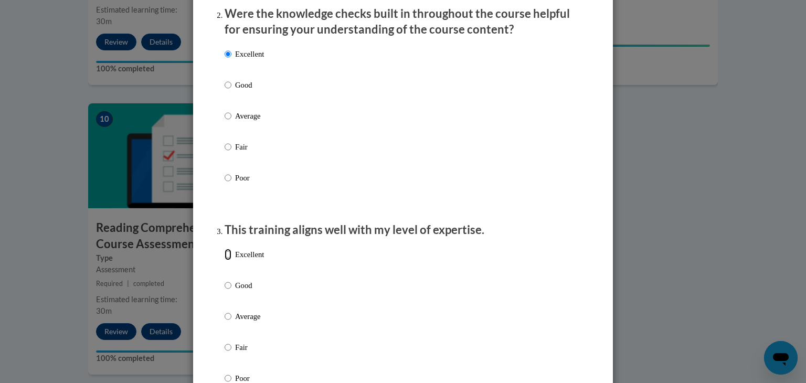
click at [226, 260] on input "Excellent" at bounding box center [228, 255] width 7 height 12
radio input "true"
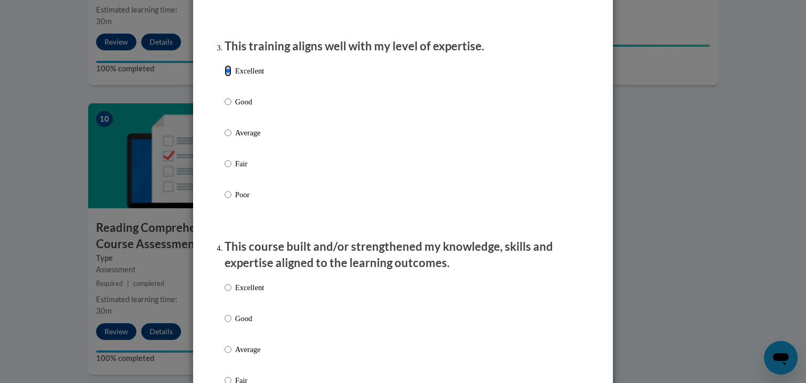
scroll to position [526, 0]
click at [225, 292] on input "Excellent" at bounding box center [228, 287] width 7 height 12
radio input "true"
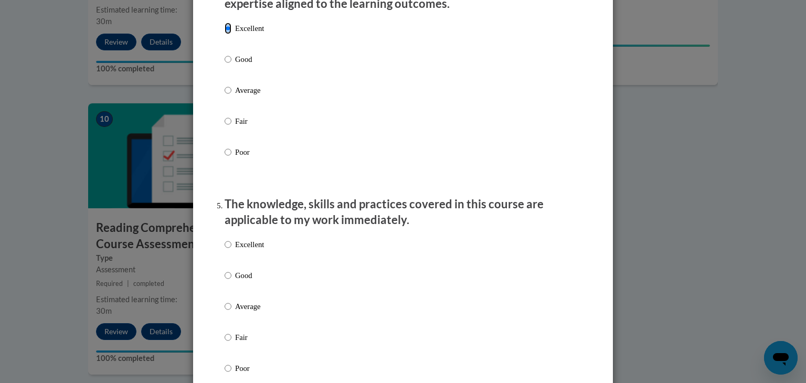
scroll to position [784, 0]
click at [225, 250] on input "Excellent" at bounding box center [228, 244] width 7 height 12
radio input "true"
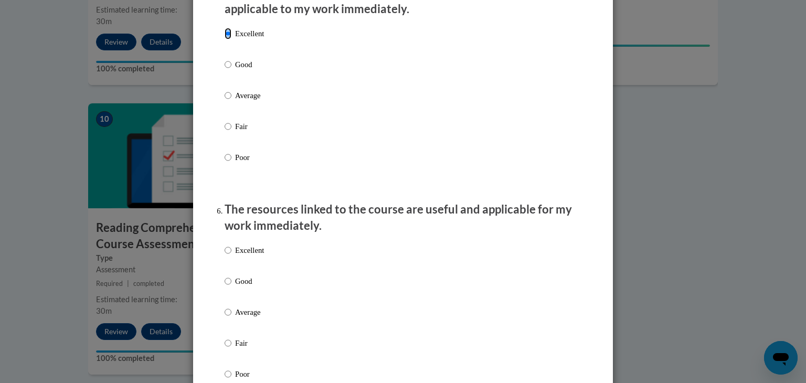
scroll to position [995, 0]
click at [225, 256] on input "Excellent" at bounding box center [228, 250] width 7 height 12
radio input "true"
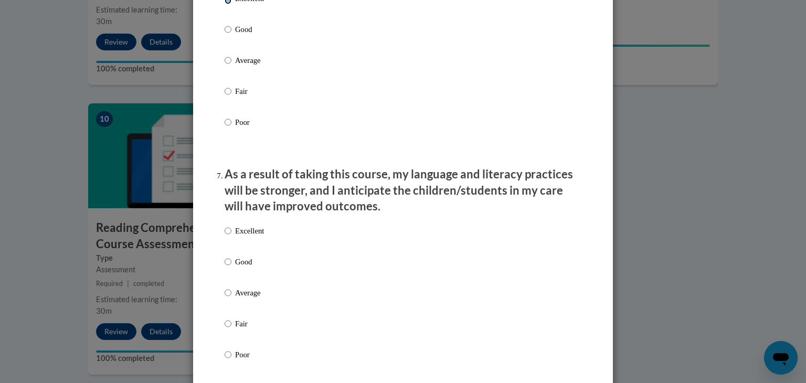
scroll to position [1247, 0]
click at [225, 237] on input "Excellent" at bounding box center [228, 231] width 7 height 12
radio input "true"
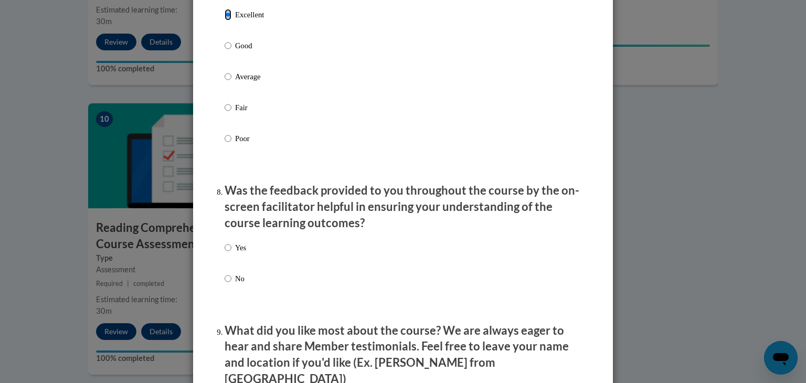
scroll to position [1463, 0]
click at [225, 253] on input "Yes" at bounding box center [228, 248] width 7 height 12
radio input "true"
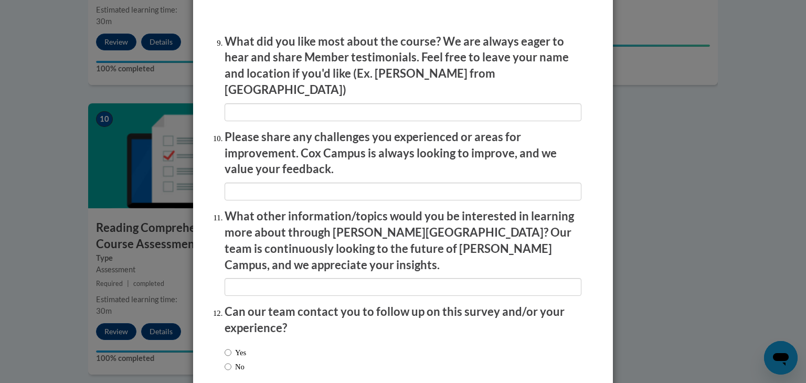
scroll to position [1802, 0]
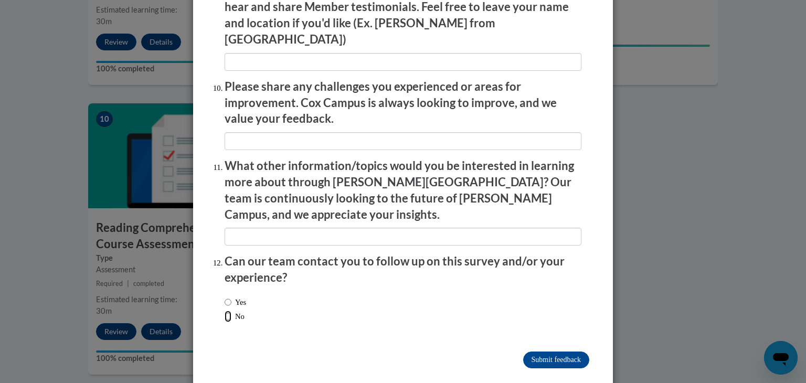
click at [225, 311] on input "No" at bounding box center [228, 317] width 7 height 12
radio input "true"
click at [541, 352] on input "Submit feedback" at bounding box center [556, 360] width 66 height 17
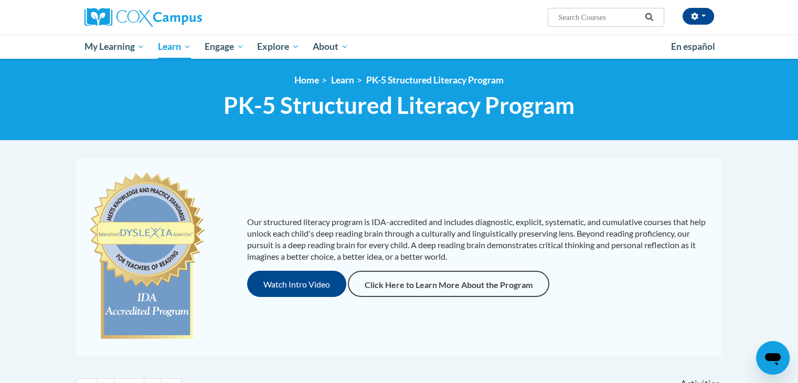
click at [578, 16] on input "Search..." at bounding box center [599, 17] width 84 height 13
type input "teaching writing k-3"
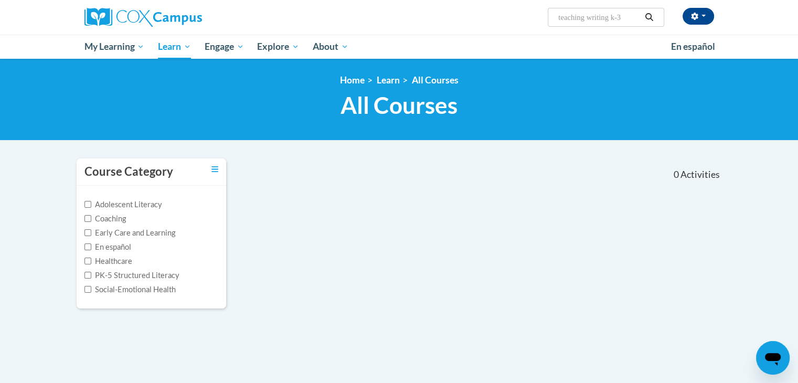
click at [632, 17] on input "teaching writing k-3" at bounding box center [599, 17] width 84 height 13
type input "teaching writing"
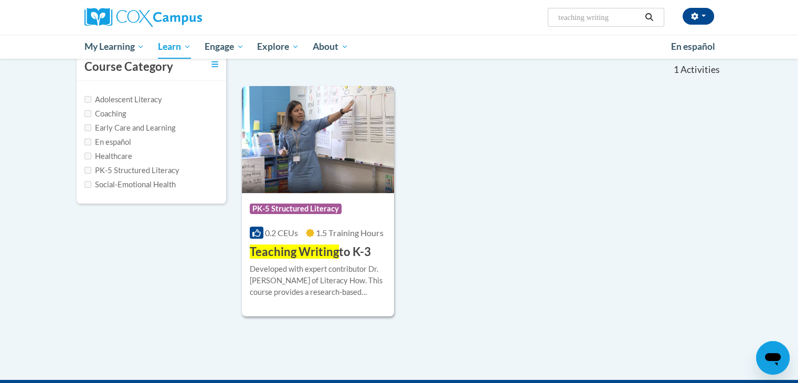
scroll to position [109, 0]
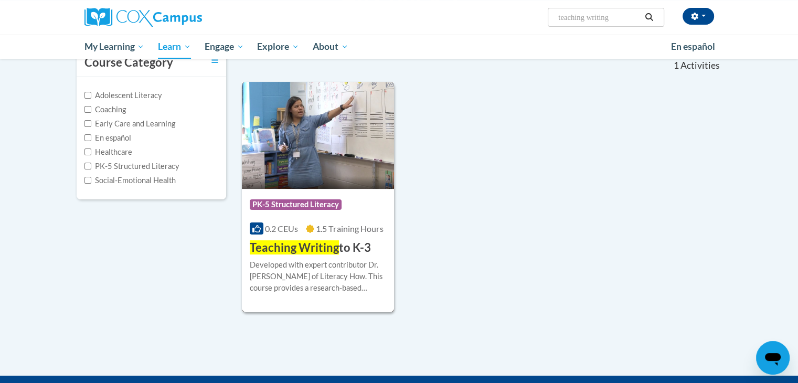
click at [304, 248] on span "Teaching Writing" at bounding box center [294, 247] width 89 height 14
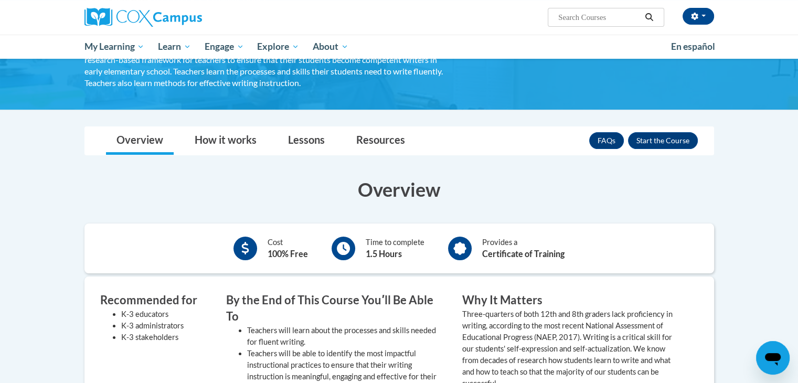
scroll to position [100, 0]
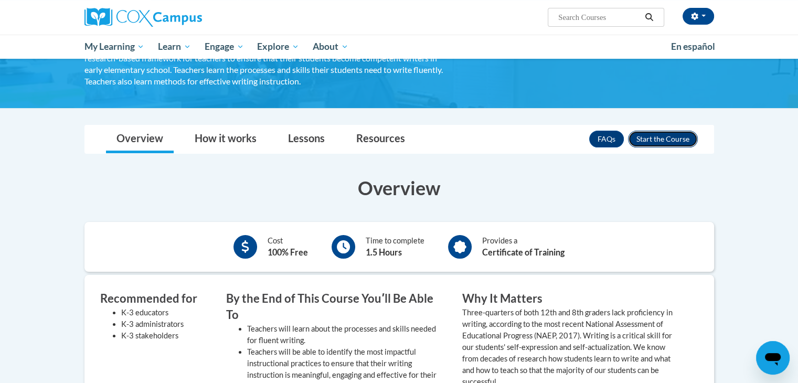
click at [675, 137] on button "Enroll" at bounding box center [663, 139] width 70 height 17
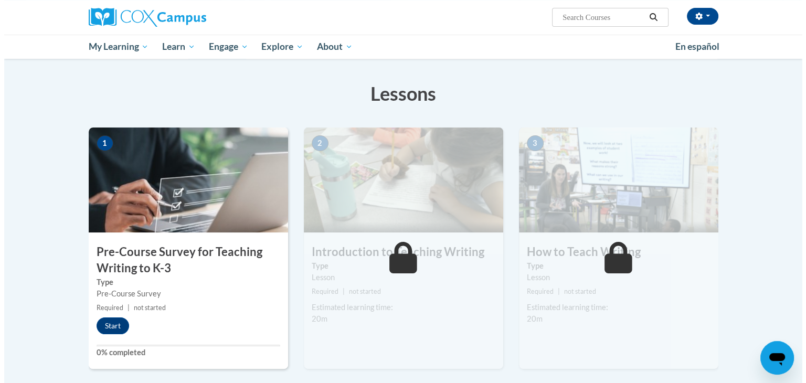
scroll to position [152, 0]
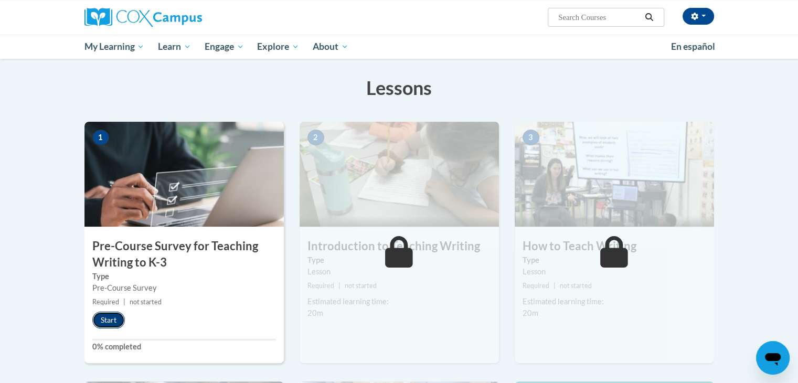
click at [111, 323] on button "Start" at bounding box center [108, 320] width 33 height 17
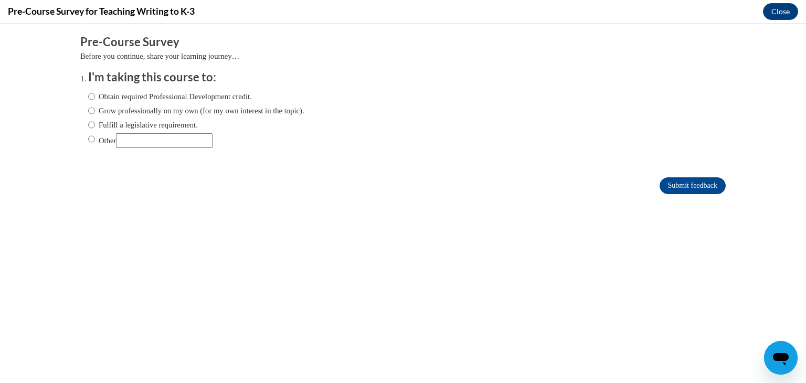
scroll to position [0, 0]
click at [88, 125] on input "Fulfill a legislative requirement." at bounding box center [91, 125] width 7 height 12
radio input "true"
click at [680, 185] on input "Submit feedback" at bounding box center [693, 185] width 66 height 17
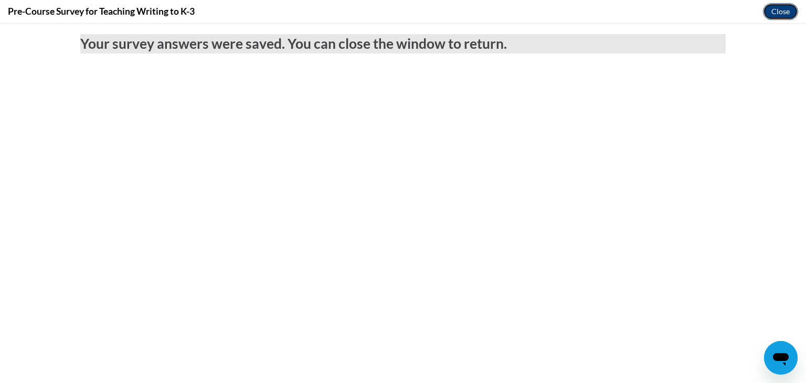
click at [790, 9] on button "Close" at bounding box center [780, 11] width 35 height 17
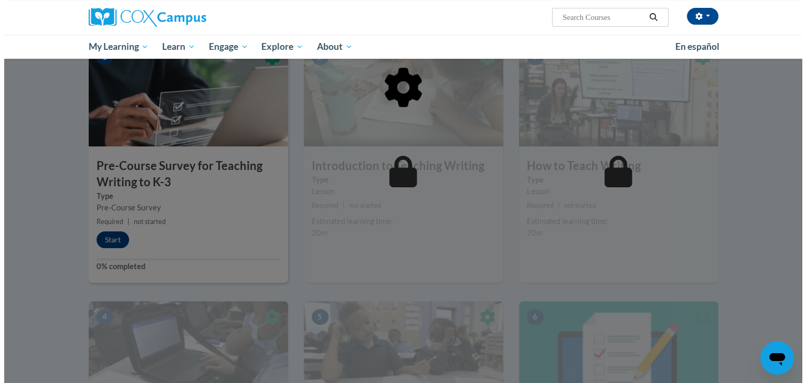
scroll to position [237, 0]
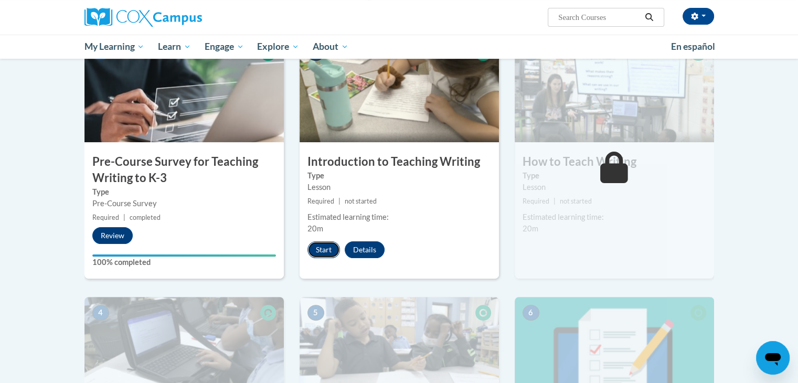
click at [320, 249] on button "Start" at bounding box center [323, 249] width 33 height 17
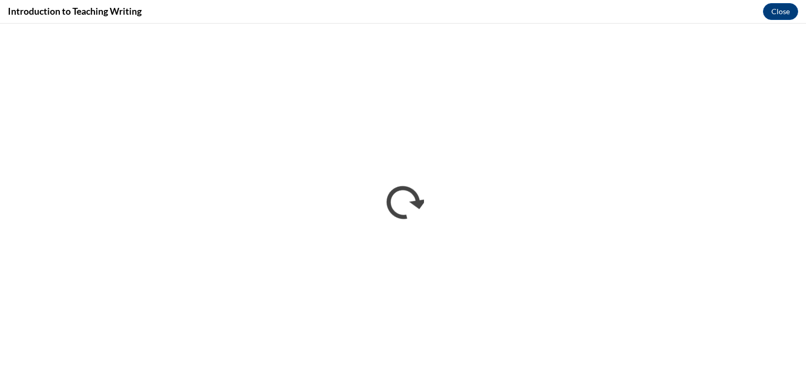
scroll to position [0, 0]
